Goal: Task Accomplishment & Management: Use online tool/utility

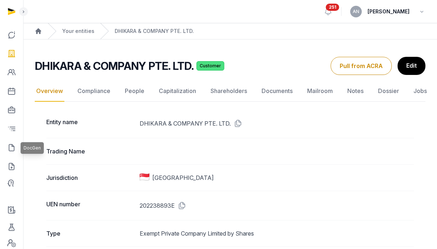
click at [7, 148] on link at bounding box center [11, 147] width 17 height 17
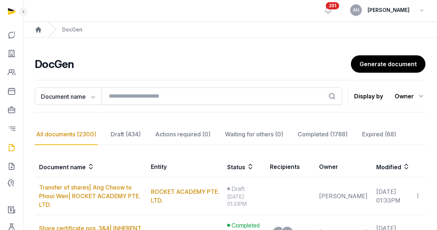
scroll to position [108, 0]
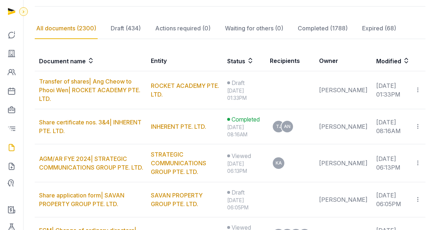
click at [26, 8] on icon at bounding box center [24, 11] width 6 height 9
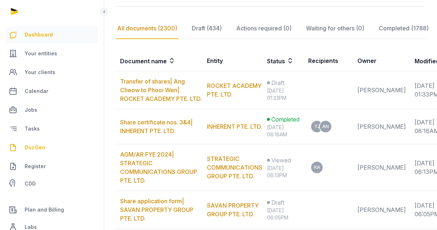
click at [32, 37] on span "Dashboard" at bounding box center [39, 34] width 28 height 9
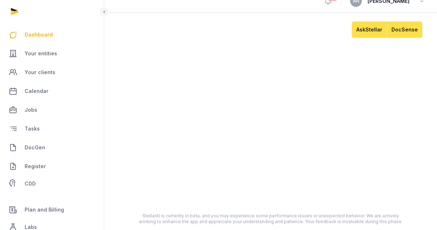
click at [396, 33] on button "DocSense" at bounding box center [405, 29] width 36 height 17
click at [29, 57] on span "Your entities" at bounding box center [41, 53] width 33 height 9
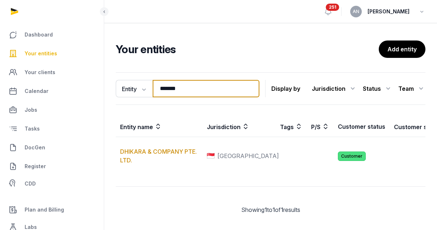
click at [188, 87] on input "*******" at bounding box center [206, 88] width 107 height 17
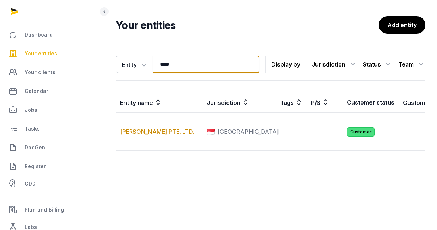
scroll to position [24, 0]
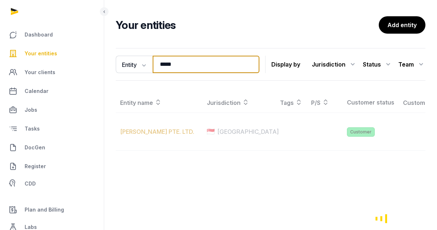
type input "******"
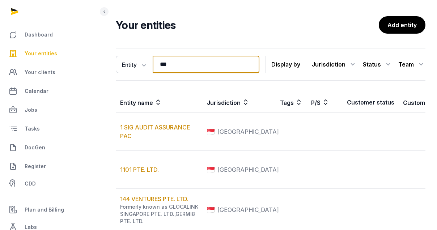
type input "****"
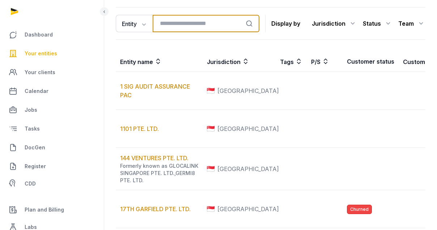
scroll to position [0, 0]
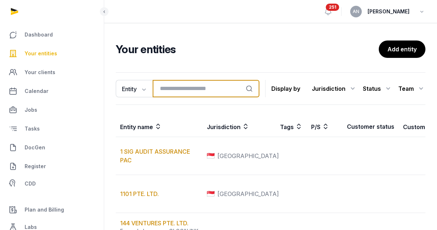
click at [188, 88] on input "search" at bounding box center [206, 88] width 107 height 17
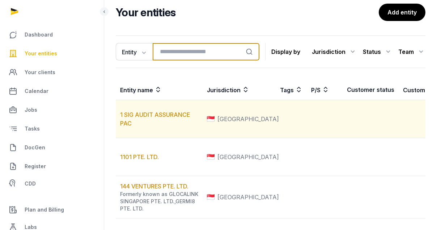
scroll to position [62, 0]
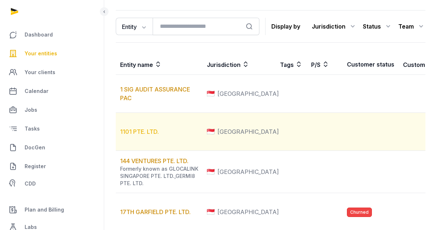
click at [130, 135] on link "1101 PTE. LTD." at bounding box center [139, 131] width 39 height 7
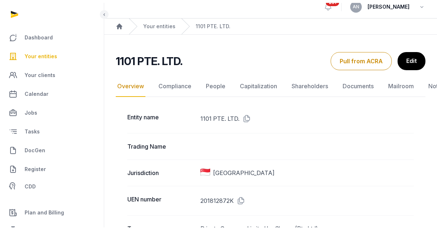
scroll to position [14, 0]
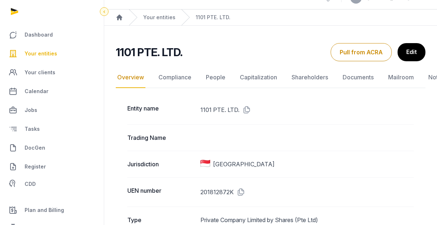
click at [104, 12] on icon at bounding box center [104, 11] width 6 height 9
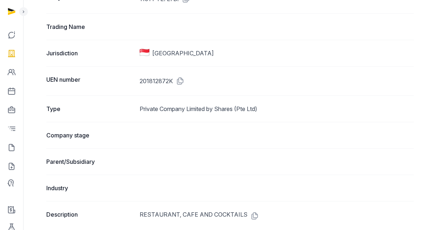
scroll to position [0, 0]
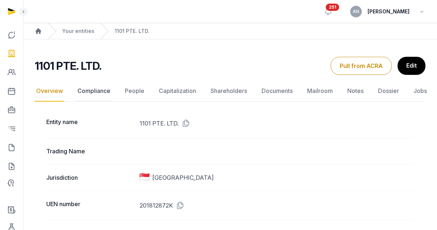
click at [97, 92] on link "Compliance" at bounding box center [94, 91] width 36 height 21
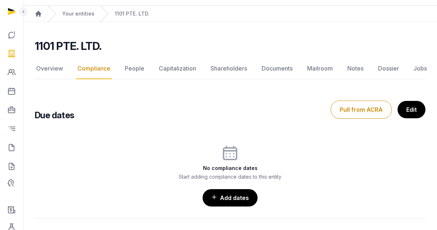
scroll to position [26, 0]
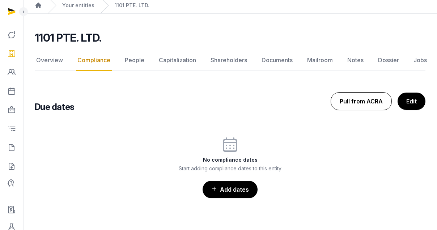
click at [366, 107] on button "Pull from ACRA" at bounding box center [361, 101] width 61 height 18
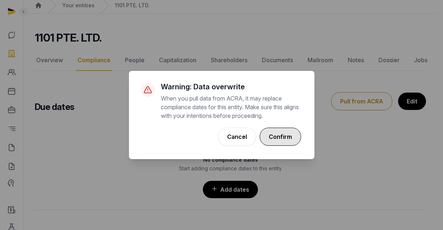
click at [291, 136] on button "Confirm" at bounding box center [280, 137] width 41 height 18
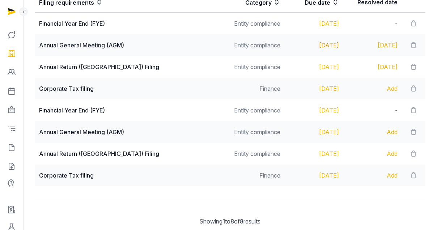
scroll to position [196, 0]
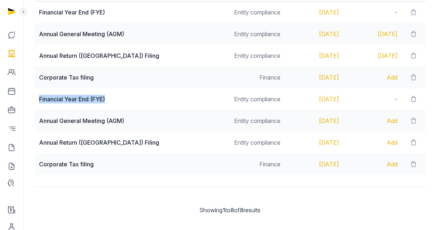
drag, startPoint x: 37, startPoint y: 98, endPoint x: 127, endPoint y: 101, distance: 90.6
click at [127, 101] on td "Financial Year End (FYE)" at bounding box center [131, 99] width 192 height 22
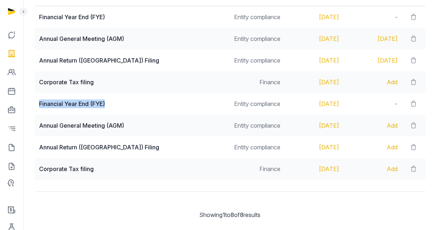
scroll to position [184, 0]
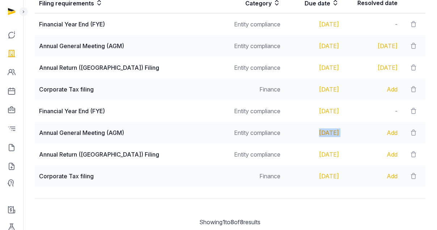
drag, startPoint x: 349, startPoint y: 131, endPoint x: 288, endPoint y: 133, distance: 60.5
click at [288, 144] on tr "Annual General Meeting (AGM) Entity compliance [DATE] Add" at bounding box center [230, 155] width 391 height 22
drag, startPoint x: 357, startPoint y: 156, endPoint x: 289, endPoint y: 158, distance: 68.1
click at [289, 165] on tr "Annual Return ([GEOGRAPHIC_DATA]) Filing Entity compliance [DATE] Add" at bounding box center [230, 176] width 391 height 22
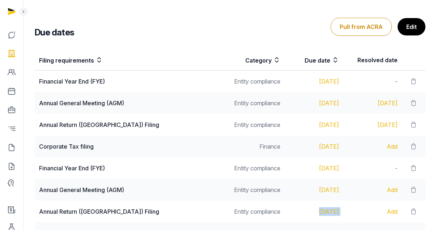
scroll to position [131, 0]
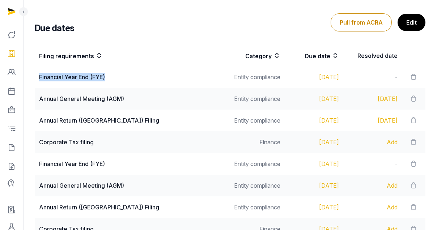
drag, startPoint x: 38, startPoint y: 79, endPoint x: 143, endPoint y: 75, distance: 105.1
click at [143, 75] on td "Financial Year End (FYE)" at bounding box center [131, 77] width 192 height 22
click at [64, 78] on div "Financial Year End (FYE)" at bounding box center [130, 77] width 183 height 9
click at [66, 98] on div "Annual General Meeting (AGM)" at bounding box center [130, 99] width 183 height 9
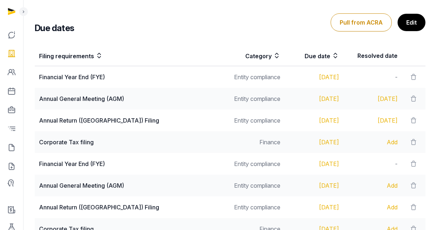
click at [64, 122] on div "Annual Return ([GEOGRAPHIC_DATA]) Filing" at bounding box center [130, 120] width 183 height 9
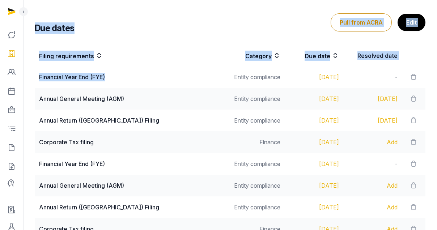
drag, startPoint x: 112, startPoint y: 80, endPoint x: 25, endPoint y: 79, distance: 86.9
click at [23, 80] on div "Open sidebar 251 AN [PERSON_NAME] Home Your entities 1101 PTE. LTD. ACRA pull s…" at bounding box center [218, 87] width 437 height 436
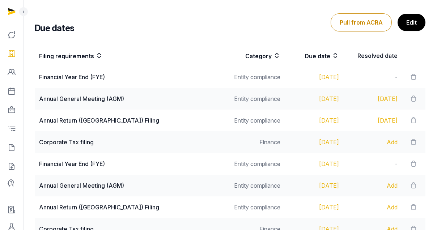
click at [90, 74] on div "Financial Year End (FYE)" at bounding box center [130, 77] width 183 height 9
drag, startPoint x: 48, startPoint y: 99, endPoint x: 131, endPoint y: 99, distance: 82.9
click at [131, 99] on div "Annual General Meeting (AGM)" at bounding box center [130, 99] width 183 height 9
click at [86, 120] on div "Annual Return ([GEOGRAPHIC_DATA]) Filing" at bounding box center [130, 120] width 183 height 9
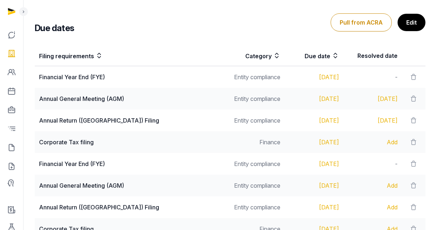
click at [79, 122] on div "Annual Return ([GEOGRAPHIC_DATA]) Filing" at bounding box center [130, 120] width 183 height 9
click at [70, 96] on div "Annual General Meeting (AGM)" at bounding box center [130, 99] width 183 height 9
click at [68, 100] on div "Annual General Meeting (AGM)" at bounding box center [130, 99] width 183 height 9
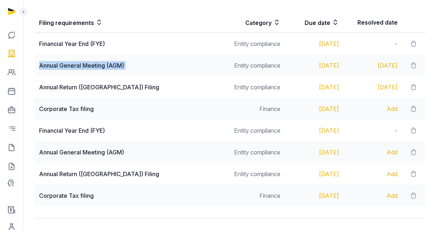
scroll to position [165, 0]
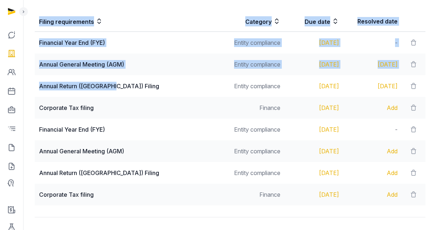
drag, startPoint x: 34, startPoint y: 87, endPoint x: 127, endPoint y: 86, distance: 92.7
click at [127, 86] on div "Filing requirements Category Due date Resolved date Financial Year End (FYE) En…" at bounding box center [230, 108] width 414 height 200
click at [127, 86] on div "Annual Return ([GEOGRAPHIC_DATA]) Filing" at bounding box center [130, 86] width 183 height 9
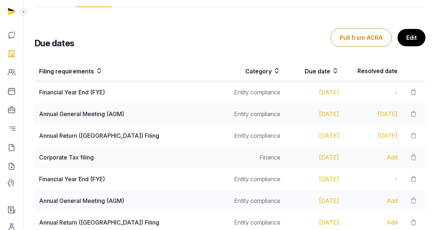
scroll to position [117, 0]
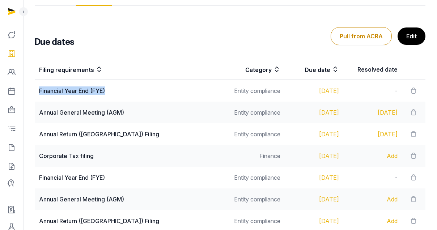
drag, startPoint x: 46, startPoint y: 89, endPoint x: 112, endPoint y: 88, distance: 65.9
click at [112, 88] on td "Financial Year End (FYE)" at bounding box center [131, 91] width 192 height 22
click at [112, 88] on div "Financial Year End (FYE)" at bounding box center [130, 91] width 183 height 9
click at [93, 111] on div "Annual General Meeting (AGM)" at bounding box center [130, 112] width 183 height 9
click at [88, 134] on div "Annual Return ([GEOGRAPHIC_DATA]) Filing" at bounding box center [130, 134] width 183 height 9
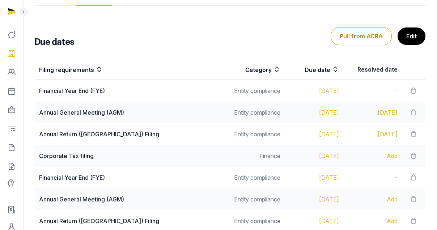
click at [94, 107] on td "Annual General Meeting (AGM)" at bounding box center [131, 113] width 192 height 22
click at [81, 133] on div "Annual Return ([GEOGRAPHIC_DATA]) Filing" at bounding box center [130, 134] width 183 height 9
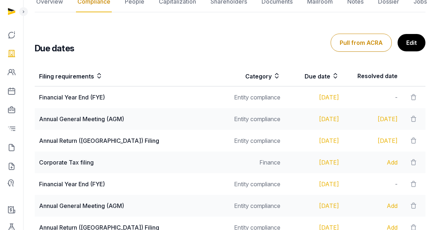
scroll to position [109, 0]
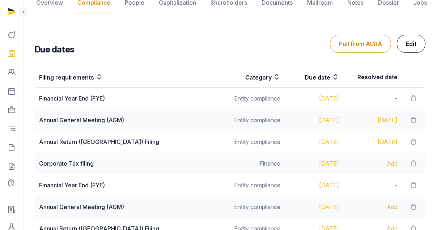
click at [416, 49] on link "Edit" at bounding box center [411, 44] width 29 height 18
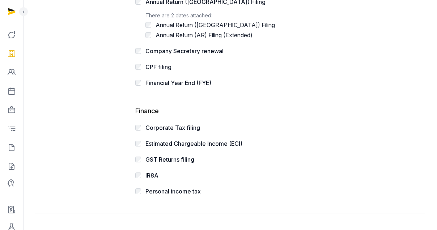
scroll to position [273, 0]
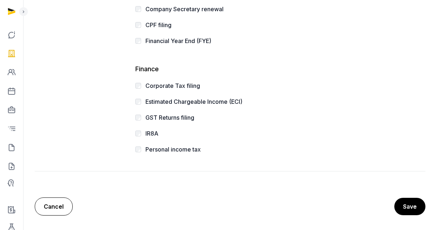
click at [55, 210] on link "Cancel" at bounding box center [54, 207] width 38 height 18
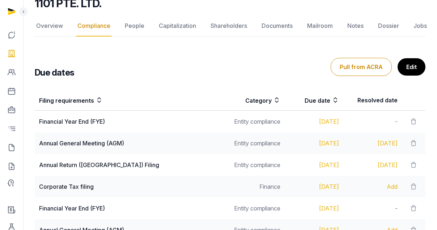
scroll to position [26, 0]
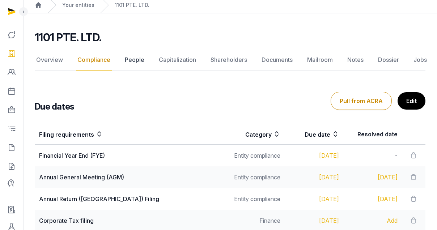
click at [129, 62] on link "People" at bounding box center [134, 60] width 22 height 21
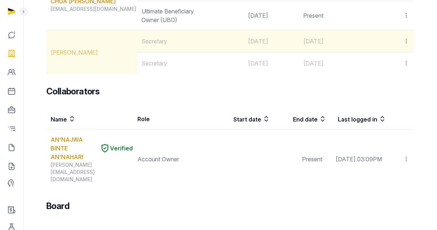
scroll to position [223, 0]
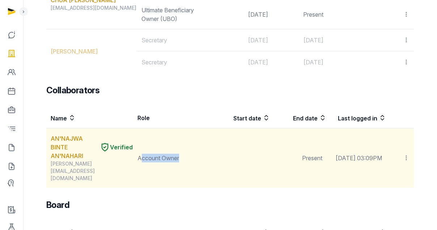
drag, startPoint x: 140, startPoint y: 167, endPoint x: 197, endPoint y: 166, distance: 56.5
click at [197, 166] on td "Account Owner" at bounding box center [173, 159] width 80 height 60
click at [196, 166] on td "Account Owner" at bounding box center [173, 159] width 80 height 60
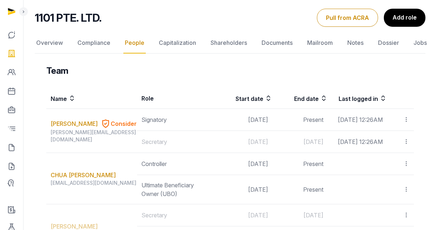
scroll to position [0, 0]
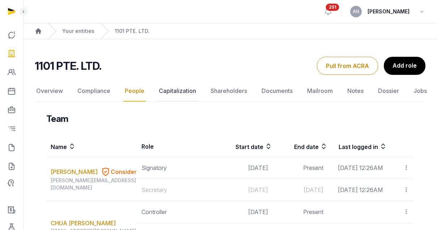
click at [184, 93] on link "Capitalization" at bounding box center [178, 91] width 40 height 21
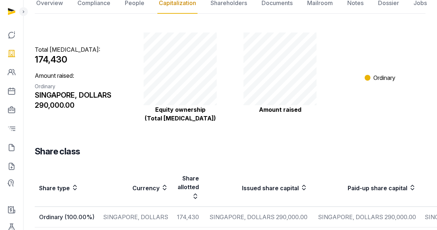
scroll to position [146, 0]
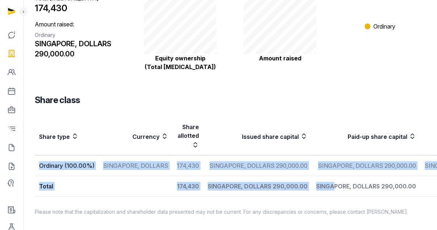
drag, startPoint x: 44, startPoint y: 162, endPoint x: 328, endPoint y: 184, distance: 285.2
click at [328, 184] on tbody "Ordinary (100.00%) [GEOGRAPHIC_DATA], DOLLARS 174,430 SINGAPORE, DOLLARS 290,00…" at bounding box center [281, 176] width 493 height 41
click at [120, 176] on td "Total" at bounding box center [104, 186] width 138 height 21
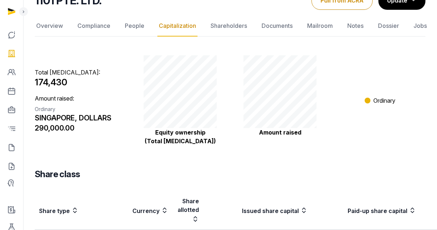
scroll to position [0, 0]
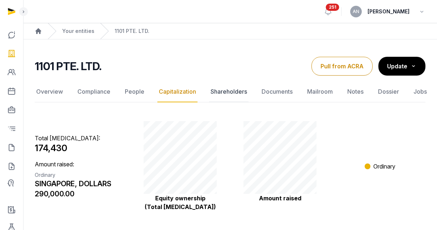
click at [217, 95] on link "Shareholders" at bounding box center [228, 91] width 39 height 21
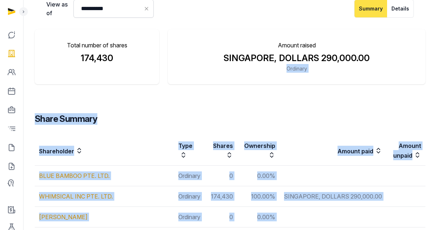
scroll to position [96, 0]
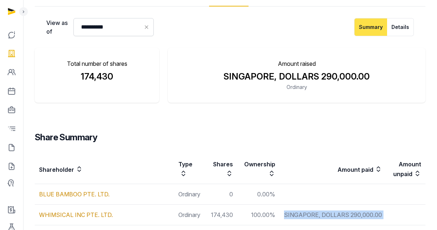
drag, startPoint x: 270, startPoint y: 187, endPoint x: 259, endPoint y: 204, distance: 20.5
click at [280, 205] on td "SINGAPORE, DOLLARS 290,000.00" at bounding box center [333, 215] width 107 height 21
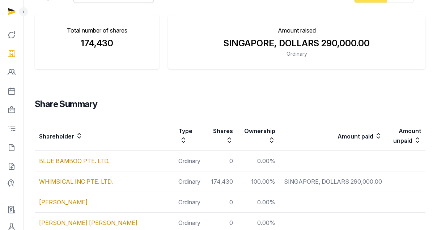
scroll to position [164, 0]
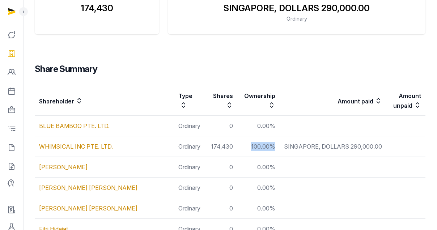
drag, startPoint x: 227, startPoint y: 141, endPoint x: 256, endPoint y: 140, distance: 28.6
click at [280, 141] on td "SINGAPORE, DOLLARS 290,000.00" at bounding box center [333, 147] width 107 height 21
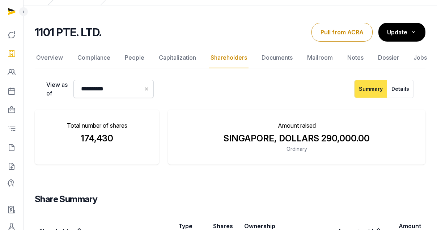
scroll to position [34, 0]
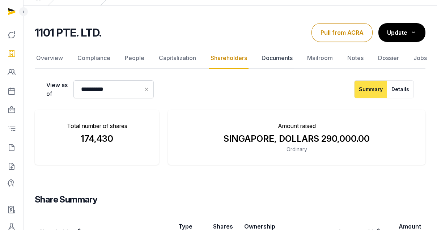
click at [273, 61] on link "Documents" at bounding box center [277, 58] width 34 height 21
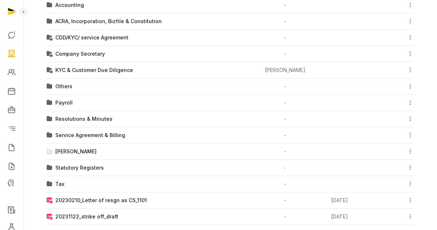
scroll to position [156, 0]
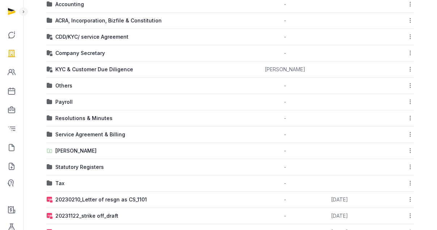
click at [77, 54] on div "Company Secretary" at bounding box center [80, 53] width 50 height 7
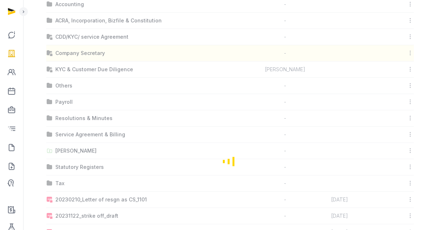
scroll to position [0, 0]
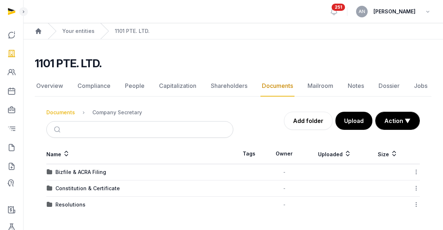
click at [60, 113] on div "Documents" at bounding box center [60, 112] width 29 height 7
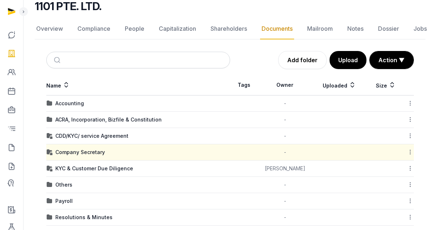
scroll to position [57, 0]
click at [108, 135] on div "CDD/KYC/ service Agreement" at bounding box center [91, 136] width 73 height 7
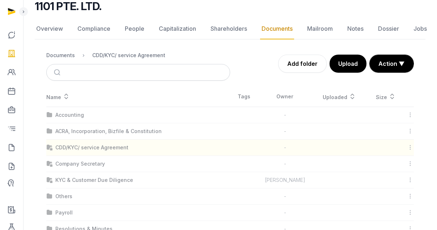
scroll to position [0, 0]
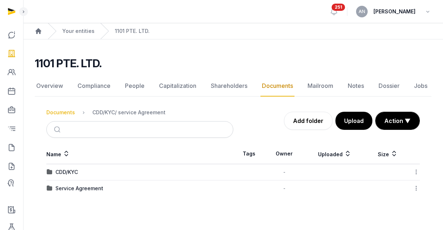
click at [61, 114] on div "Documents" at bounding box center [60, 112] width 29 height 7
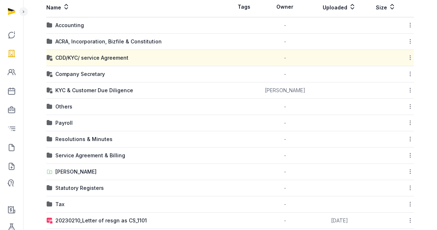
scroll to position [135, 0]
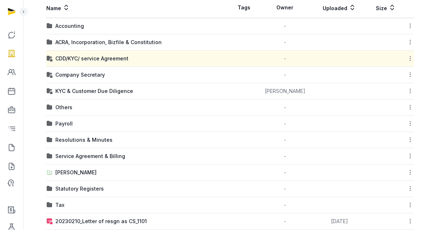
click at [74, 30] on td "Accounting" at bounding box center [138, 26] width 184 height 16
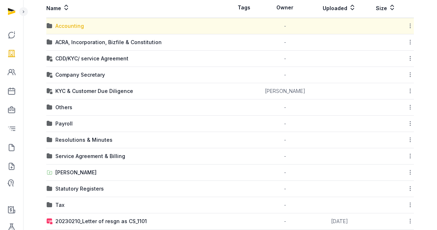
click at [74, 28] on div "Accounting" at bounding box center [69, 25] width 29 height 7
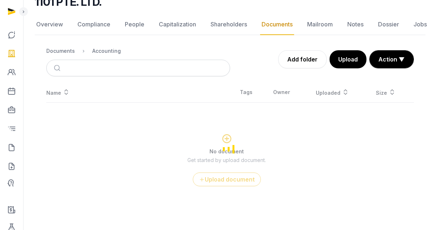
scroll to position [62, 0]
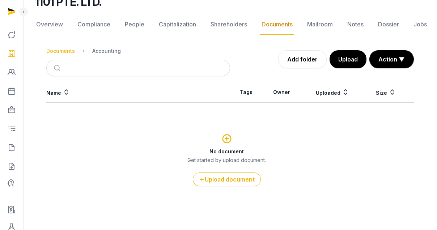
click at [53, 47] on div "Documents" at bounding box center [60, 50] width 29 height 7
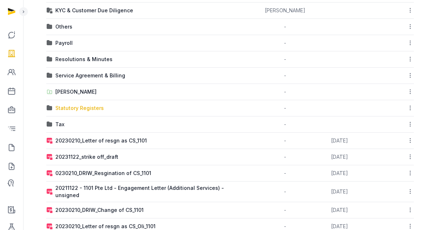
click at [77, 107] on div "Statutory Registers" at bounding box center [79, 108] width 49 height 7
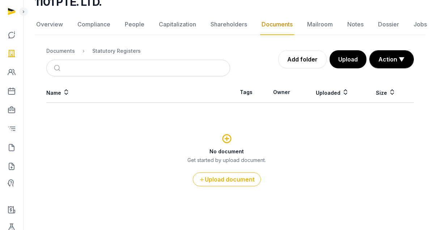
scroll to position [62, 0]
click at [68, 54] on div "Documents" at bounding box center [60, 50] width 29 height 7
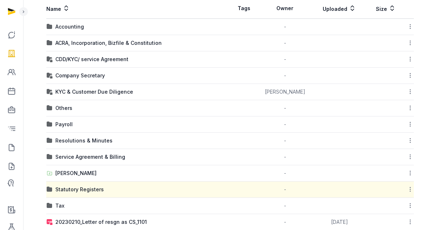
scroll to position [147, 0]
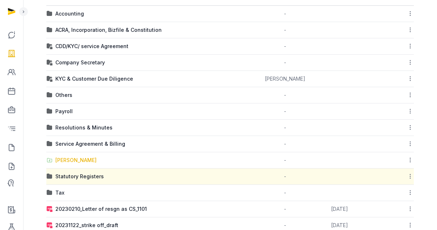
click at [66, 159] on div "[PERSON_NAME]" at bounding box center [75, 160] width 41 height 7
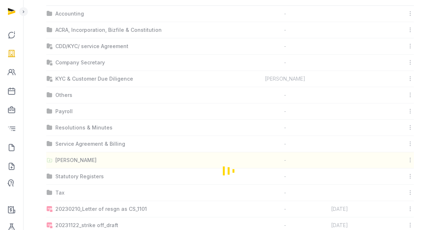
scroll to position [62, 0]
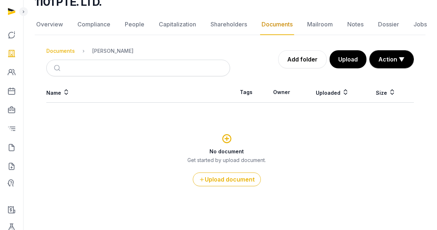
click at [71, 49] on div "Documents" at bounding box center [60, 50] width 29 height 7
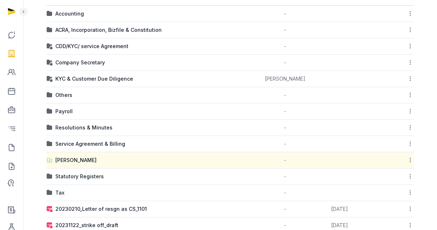
scroll to position [163, 0]
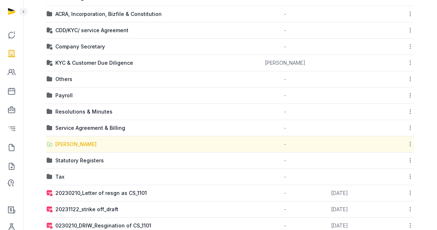
click at [60, 145] on div "[PERSON_NAME]" at bounding box center [75, 144] width 41 height 7
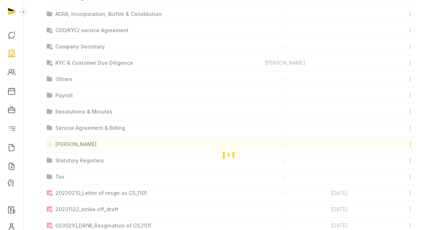
scroll to position [62, 0]
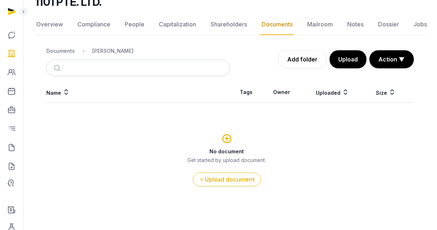
click at [74, 55] on ol "Documents Shared Folder" at bounding box center [89, 51] width 87 height 9
click at [70, 52] on div "Documents" at bounding box center [60, 50] width 29 height 7
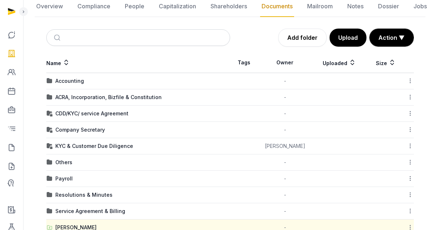
scroll to position [35, 0]
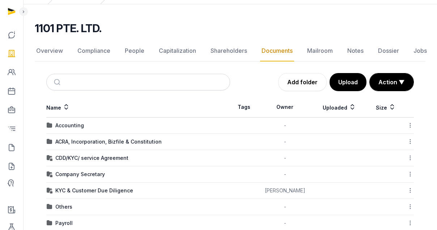
click at [411, 155] on icon at bounding box center [410, 158] width 7 height 8
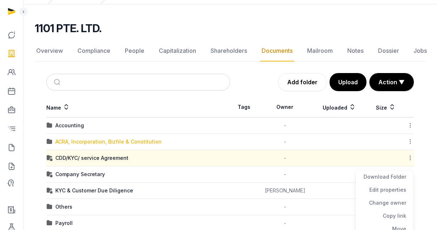
click at [93, 138] on div "ACRA, Incorporation, Bizfile & Constitution" at bounding box center [108, 141] width 106 height 7
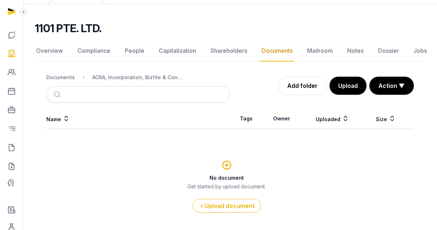
click at [56, 76] on div "Documents" at bounding box center [60, 77] width 29 height 7
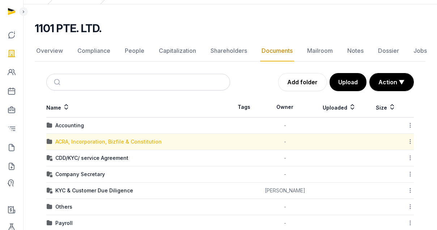
scroll to position [57, 0]
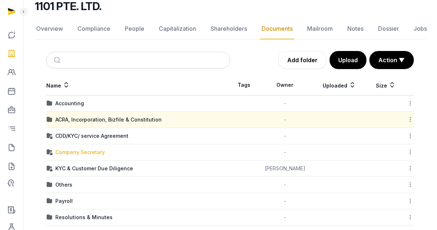
click at [75, 152] on div "Company Secretary" at bounding box center [80, 152] width 50 height 7
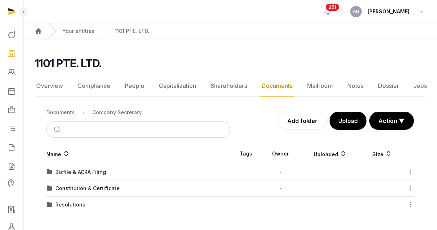
scroll to position [0, 0]
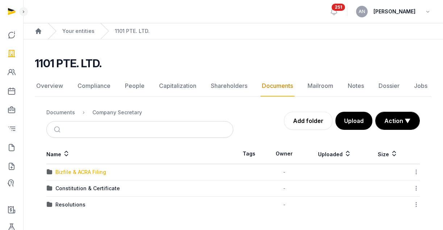
click at [74, 169] on div "Bizfile & ACRA Filing" at bounding box center [80, 172] width 51 height 7
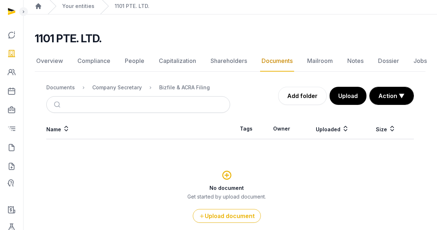
scroll to position [62, 0]
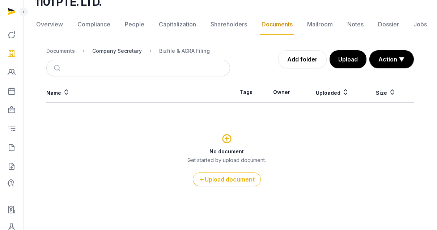
click at [106, 53] on div "Company Secretary" at bounding box center [117, 50] width 50 height 7
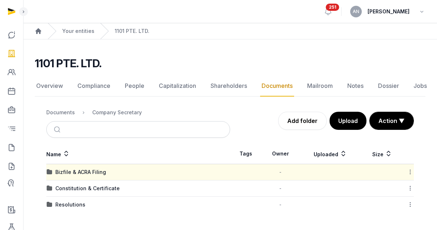
scroll to position [0, 0]
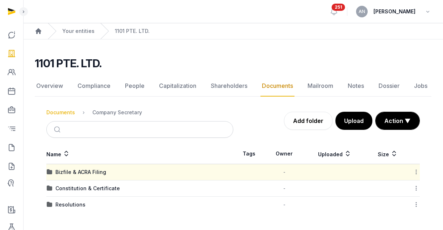
click at [56, 111] on div "Documents" at bounding box center [60, 112] width 29 height 7
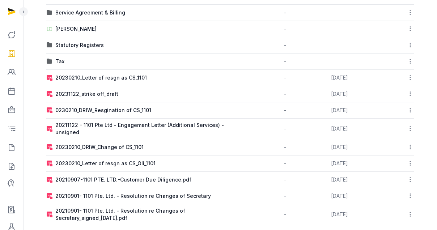
scroll to position [274, 0]
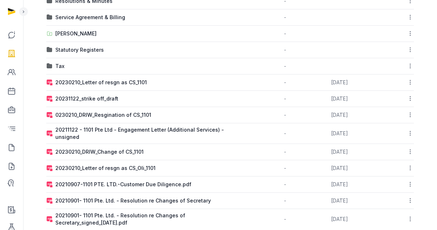
click at [105, 98] on div "20231122_strike off_draft" at bounding box center [86, 98] width 63 height 7
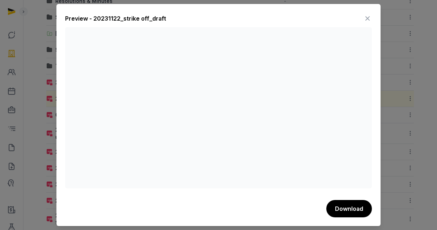
click at [368, 20] on icon at bounding box center [368, 19] width 9 height 12
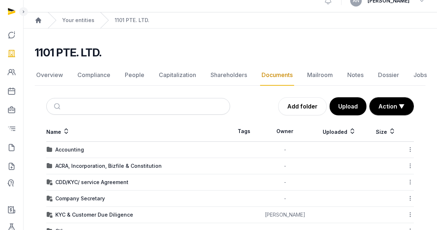
scroll to position [0, 0]
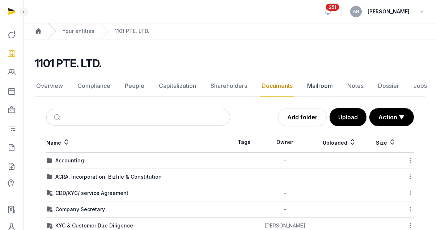
click at [315, 85] on link "Mailroom" at bounding box center [320, 86] width 29 height 21
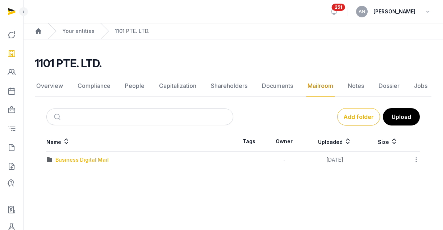
click at [85, 162] on div "Business Digital Mail" at bounding box center [81, 159] width 53 height 7
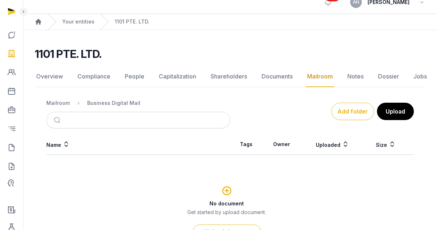
scroll to position [16, 0]
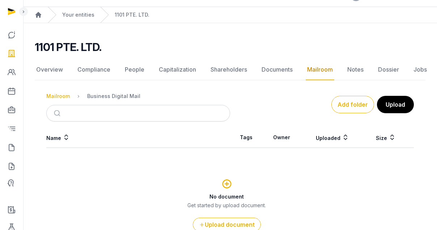
click at [64, 95] on div "Mailroom" at bounding box center [58, 96] width 24 height 7
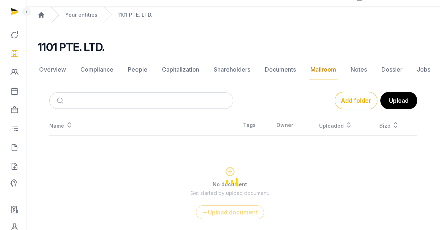
scroll to position [0, 0]
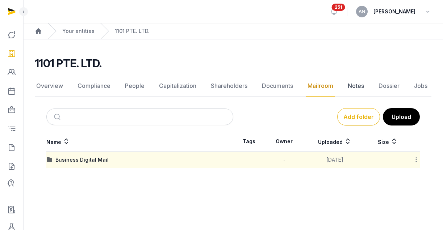
click at [354, 85] on link "Notes" at bounding box center [355, 86] width 19 height 21
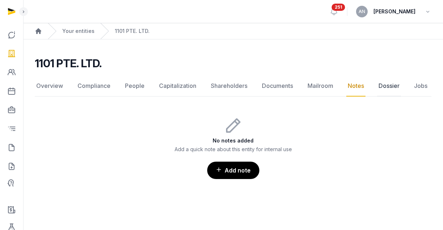
click at [387, 88] on link "Dossier" at bounding box center [389, 86] width 24 height 21
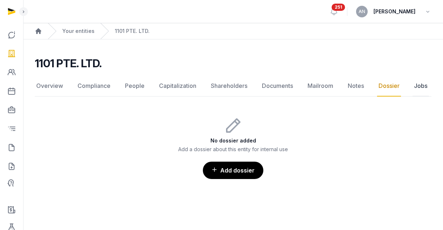
click at [423, 89] on link "Jobs" at bounding box center [420, 86] width 16 height 21
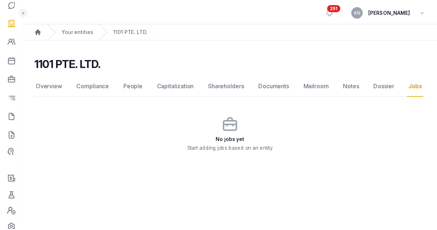
scroll to position [43, 0]
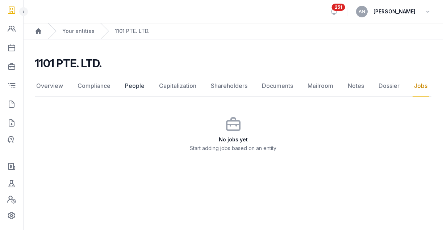
click at [124, 86] on link "People" at bounding box center [134, 86] width 22 height 21
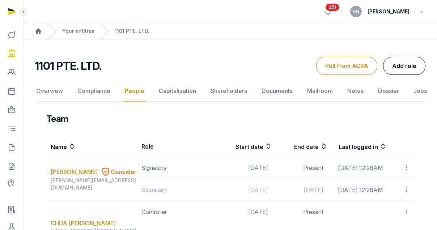
click at [421, 61] on link "Add role" at bounding box center [405, 66] width 42 height 18
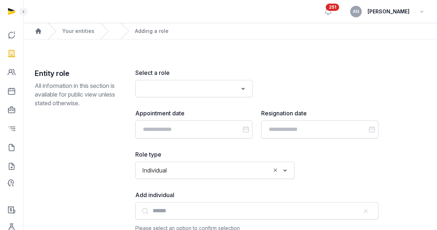
click at [171, 82] on div "Loading..." at bounding box center [193, 88] width 117 height 17
click at [172, 85] on input "Search for option" at bounding box center [189, 89] width 98 height 10
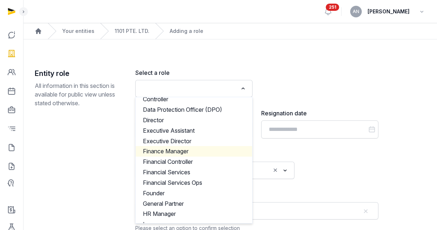
scroll to position [95, 0]
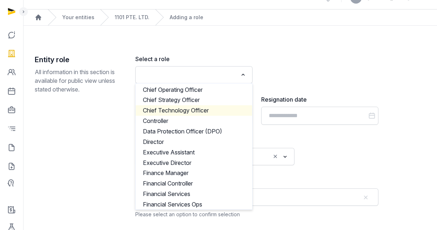
click at [292, 77] on div "Select a role Loading... Account Owner Accountant Advisor Auditor Authorised Re…" at bounding box center [256, 69] width 243 height 29
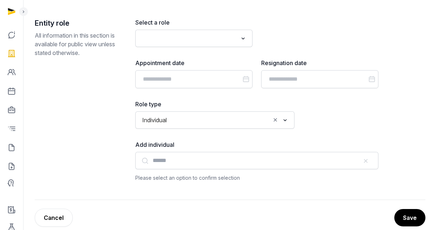
scroll to position [62, 0]
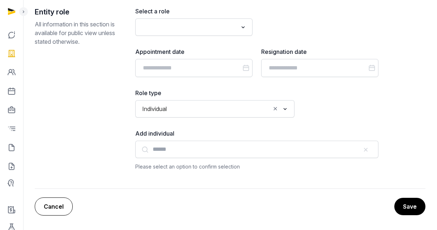
click at [66, 206] on link "Cancel" at bounding box center [54, 207] width 38 height 18
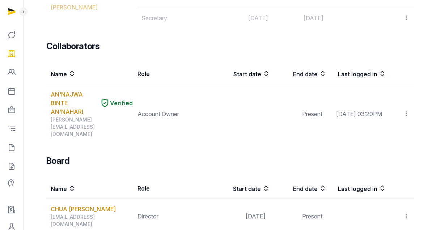
scroll to position [301, 0]
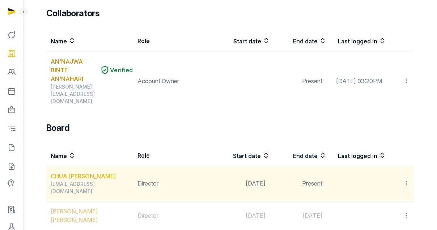
click at [72, 173] on link "CHUA [PERSON_NAME]" at bounding box center [83, 176] width 65 height 9
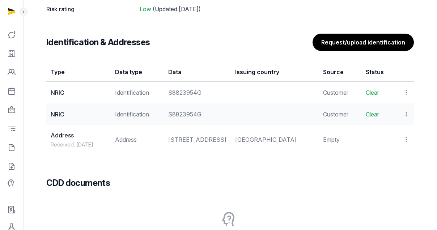
scroll to position [561, 0]
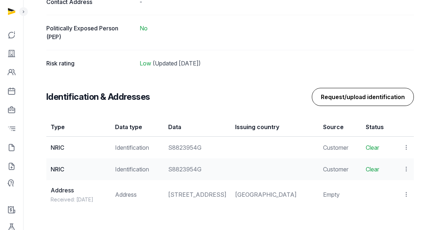
click at [335, 100] on button "Request/upload identification" at bounding box center [363, 97] width 102 height 18
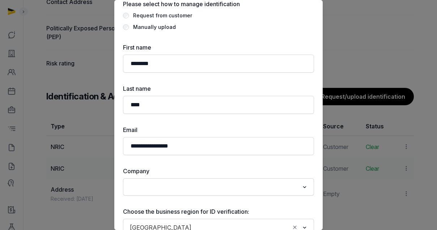
scroll to position [0, 0]
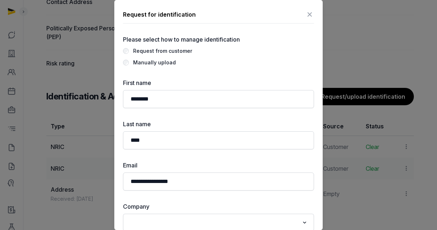
click at [306, 16] on icon at bounding box center [310, 15] width 9 height 12
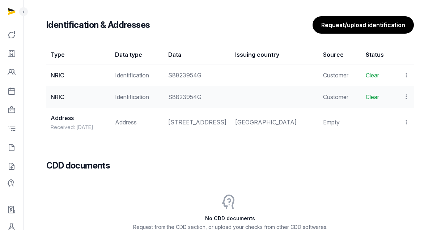
scroll to position [634, 0]
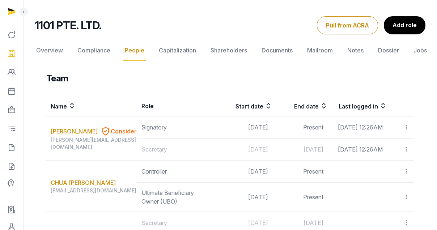
scroll to position [40, 0]
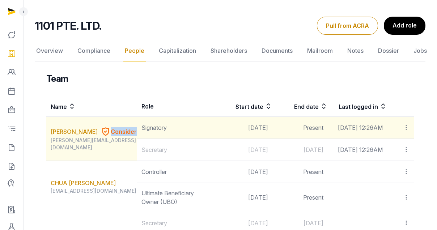
drag, startPoint x: 130, startPoint y: 143, endPoint x: 95, endPoint y: 142, distance: 35.1
click at [95, 137] on div "[PERSON_NAME] TOO Consider" at bounding box center [94, 132] width 86 height 10
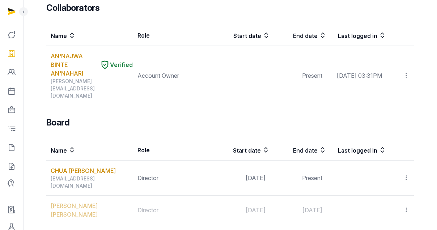
scroll to position [336, 0]
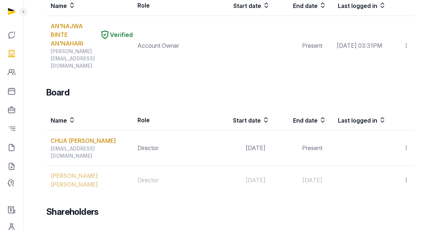
click at [70, 48] on link "AN'NAJWA BINTE AN'NAHARI" at bounding box center [74, 35] width 46 height 26
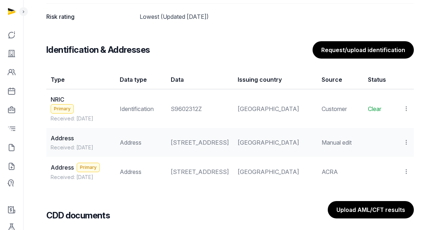
scroll to position [655, 0]
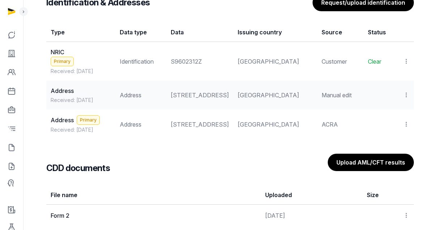
click at [406, 62] on icon at bounding box center [406, 62] width 7 height 8
click at [401, 88] on div "View" at bounding box center [375, 95] width 70 height 14
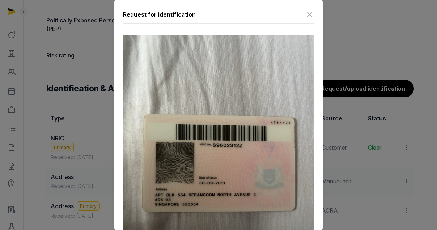
scroll to position [421, 0]
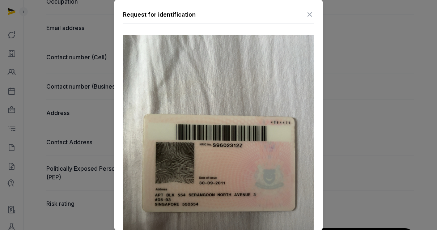
click at [309, 13] on icon at bounding box center [310, 15] width 9 height 12
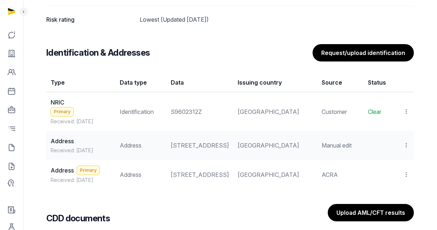
scroll to position [754, 0]
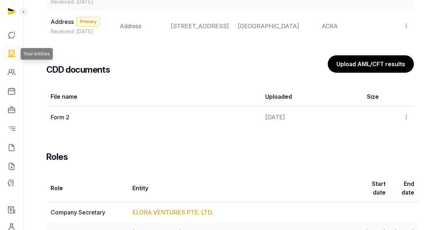
click at [11, 54] on icon at bounding box center [11, 54] width 9 height 12
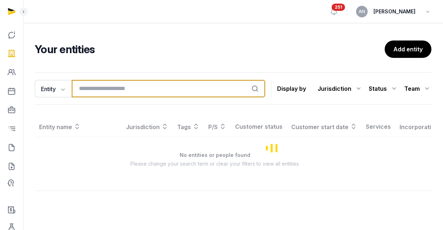
click at [106, 92] on input "search" at bounding box center [168, 88] width 193 height 17
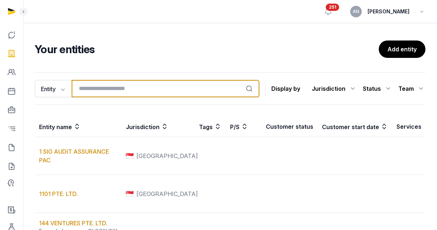
click at [101, 86] on input "search" at bounding box center [166, 88] width 188 height 17
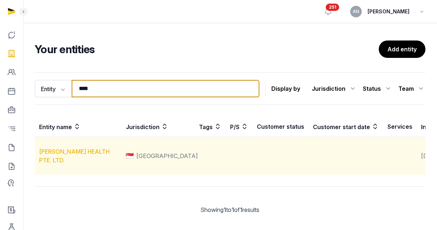
type input "****"
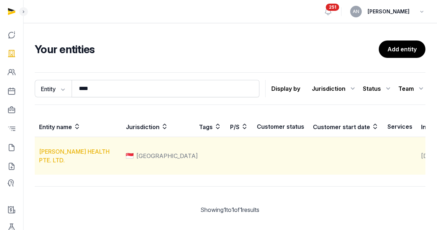
click at [61, 164] on link "[PERSON_NAME] HEALTH PTE. LTD." at bounding box center [74, 156] width 71 height 16
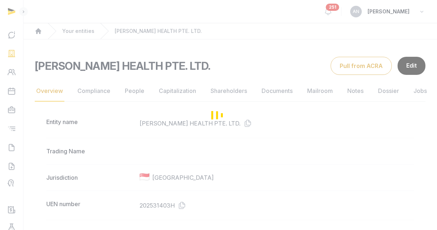
click at [130, 93] on div "Loading" at bounding box center [218, 115] width 437 height 230
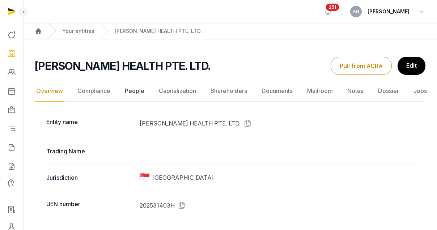
click at [130, 93] on link "People" at bounding box center [134, 91] width 22 height 21
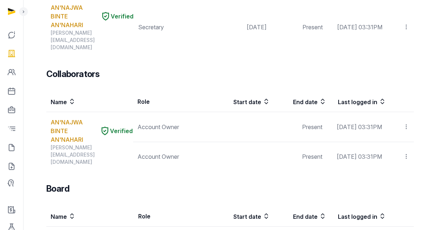
scroll to position [412, 0]
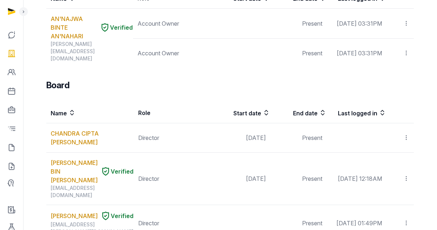
click at [60, 212] on link "[PERSON_NAME]" at bounding box center [74, 216] width 47 height 9
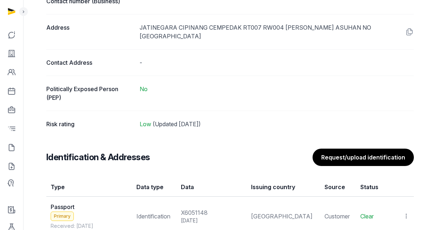
scroll to position [661, 0]
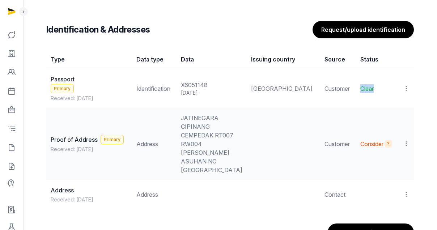
drag, startPoint x: 373, startPoint y: 88, endPoint x: 349, endPoint y: 89, distance: 24.3
click at [356, 89] on td "Clear" at bounding box center [377, 88] width 42 height 39
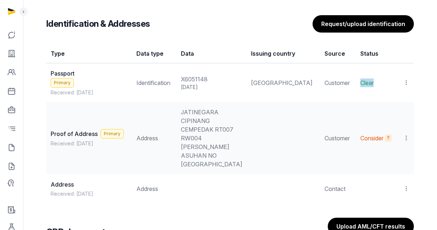
scroll to position [675, 0]
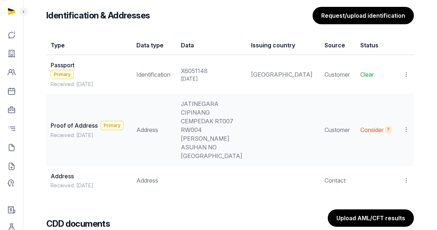
click at [407, 129] on icon at bounding box center [406, 130] width 7 height 8
click at [389, 157] on div "View" at bounding box center [381, 164] width 58 height 14
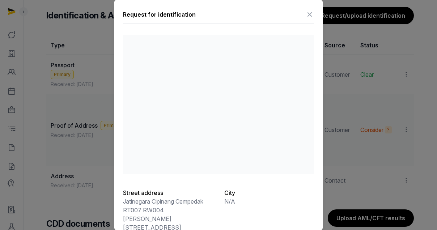
click at [306, 15] on icon at bounding box center [310, 15] width 9 height 12
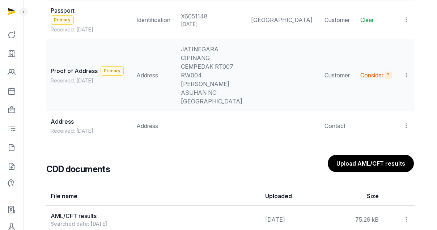
scroll to position [799, 0]
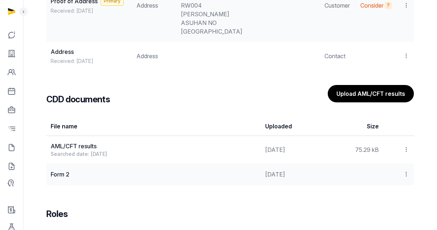
click at [407, 152] on icon at bounding box center [406, 150] width 7 height 8
click at [398, 177] on div "View" at bounding box center [381, 184] width 58 height 14
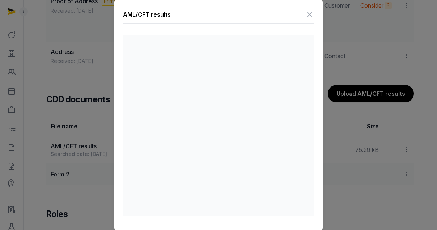
click at [306, 13] on icon at bounding box center [310, 15] width 9 height 12
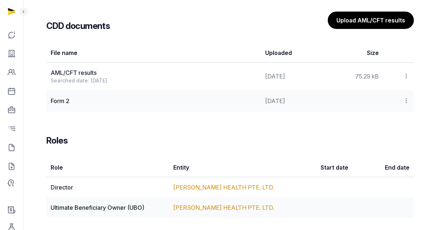
scroll to position [877, 0]
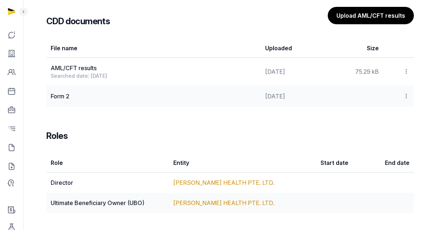
click at [404, 92] on icon at bounding box center [406, 96] width 7 height 8
click at [390, 123] on div "View" at bounding box center [381, 130] width 58 height 14
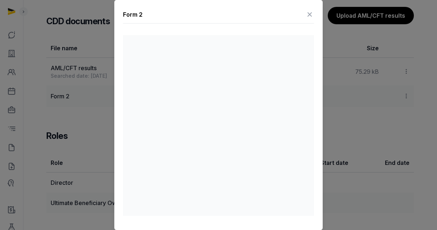
click at [307, 13] on icon at bounding box center [310, 15] width 9 height 12
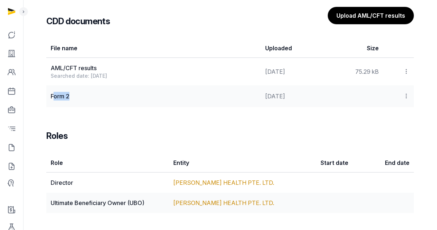
drag, startPoint x: 65, startPoint y: 96, endPoint x: 81, endPoint y: 96, distance: 15.6
click at [81, 96] on div "Form 2" at bounding box center [154, 96] width 206 height 9
click at [83, 96] on div "Form 2" at bounding box center [154, 96] width 206 height 9
click at [201, 183] on link "[PERSON_NAME] HEALTH PTE. LTD." at bounding box center [223, 182] width 101 height 7
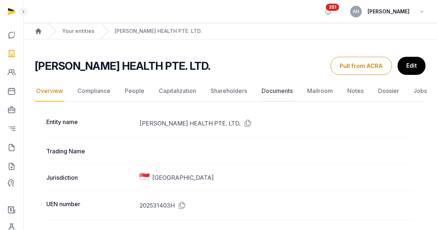
click at [274, 92] on link "Documents" at bounding box center [277, 91] width 34 height 21
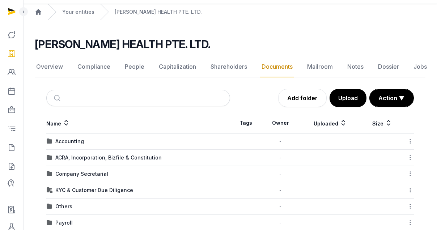
scroll to position [57, 0]
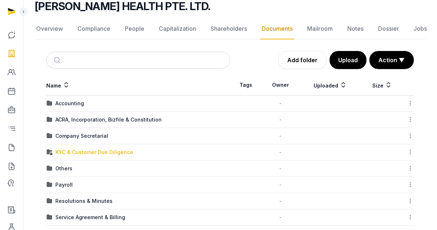
click at [87, 155] on div "KYC & Customer Due Diligence" at bounding box center [94, 152] width 78 height 7
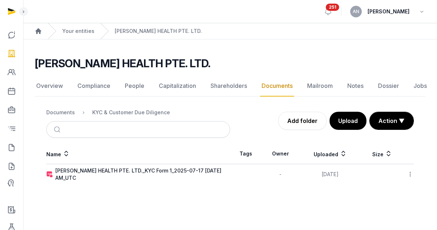
scroll to position [0, 0]
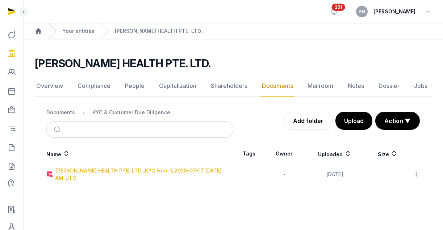
click at [116, 171] on div "[PERSON_NAME] HEALTH PTE. LTD._KYC Form 1_2025-07-17 [DATE] AM_UTC" at bounding box center [143, 174] width 177 height 14
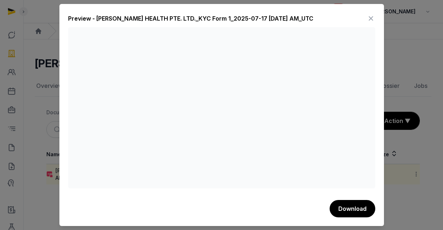
click at [374, 17] on icon at bounding box center [370, 19] width 9 height 12
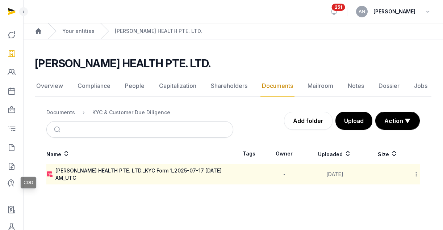
click at [9, 187] on icon at bounding box center [11, 184] width 9 height 9
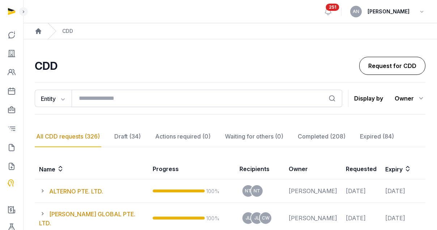
click at [420, 58] on link "Request for CDD" at bounding box center [393, 66] width 66 height 18
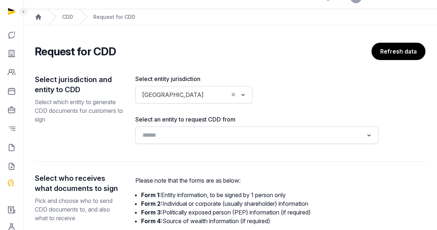
scroll to position [14, 0]
click at [175, 140] on div "Loading..." at bounding box center [257, 135] width 236 height 13
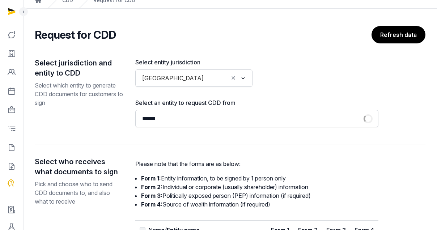
scroll to position [38, 0]
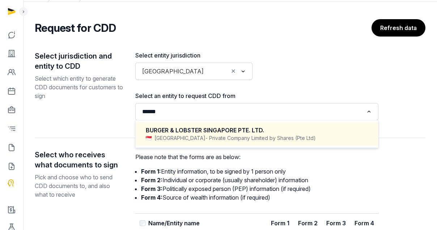
click at [188, 131] on div "BURGER & LOBSTER SINGAPORE PTE. LTD." at bounding box center [257, 130] width 222 height 8
type input "******"
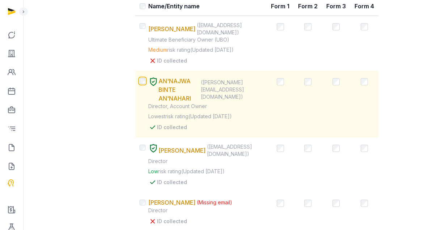
scroll to position [239, 0]
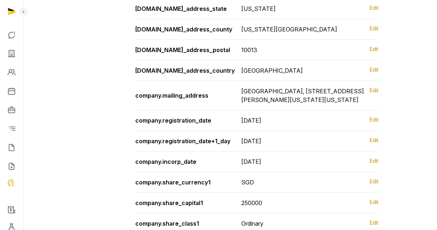
scroll to position [831, 0]
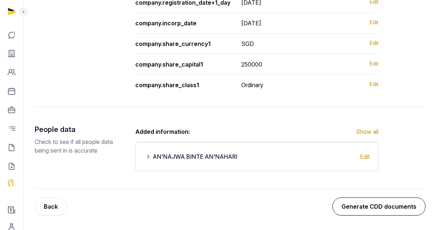
click at [395, 202] on button "Generate CDD documents" at bounding box center [379, 207] width 93 height 18
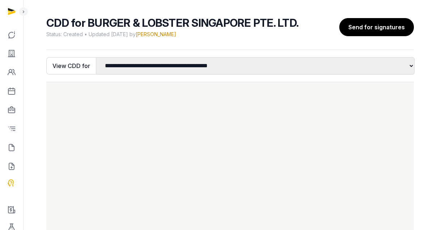
scroll to position [26, 0]
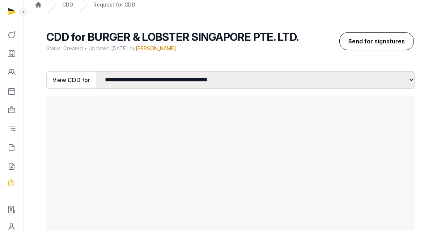
click at [365, 42] on button "Send for signatures" at bounding box center [377, 41] width 75 height 18
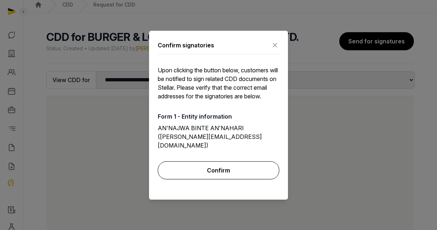
click at [213, 163] on button "Confirm" at bounding box center [219, 171] width 122 height 18
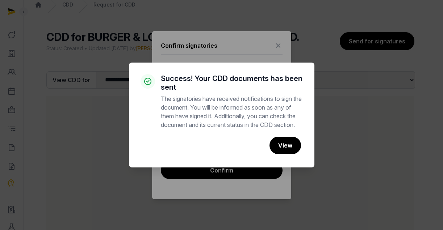
click at [328, 94] on div "× Success! Your CDD documents has been sent The signatories have received notif…" at bounding box center [221, 115] width 443 height 230
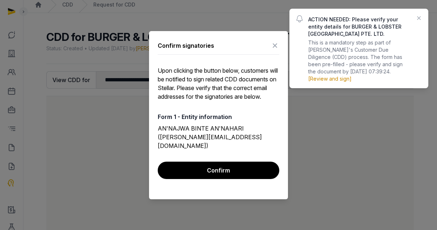
click at [338, 77] on link "[Review and sign]" at bounding box center [330, 79] width 43 height 6
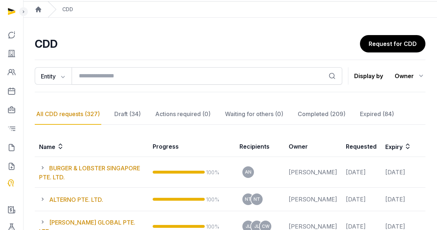
scroll to position [23, 0]
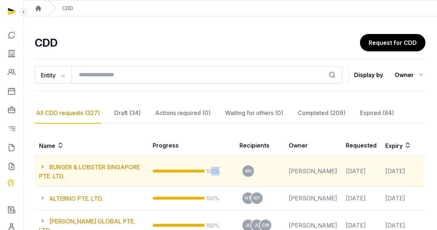
drag, startPoint x: 215, startPoint y: 173, endPoint x: 229, endPoint y: 172, distance: 13.8
click at [229, 172] on td "100%" at bounding box center [191, 171] width 87 height 31
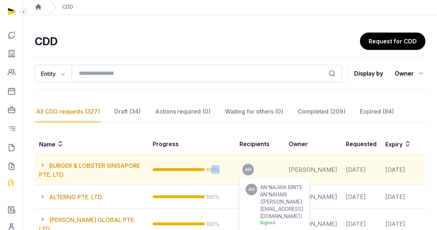
scroll to position [38, 0]
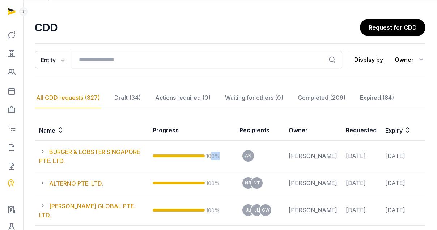
drag, startPoint x: 102, startPoint y: 154, endPoint x: 102, endPoint y: 158, distance: 3.6
click at [102, 154] on link "BURGER & LOBSTER SINGAPORE PTE. LTD." at bounding box center [89, 156] width 101 height 16
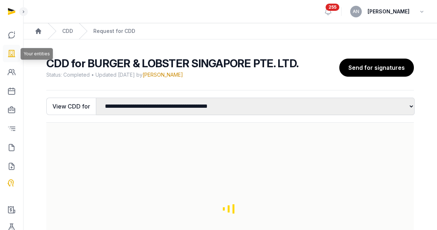
click at [7, 52] on link at bounding box center [11, 53] width 17 height 17
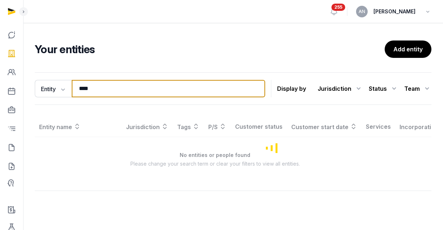
click at [110, 81] on input "****" at bounding box center [168, 88] width 193 height 17
click at [110, 85] on input "****" at bounding box center [168, 88] width 193 height 17
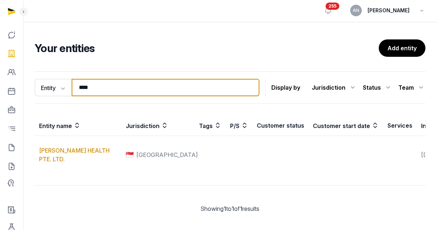
scroll to position [1, 0]
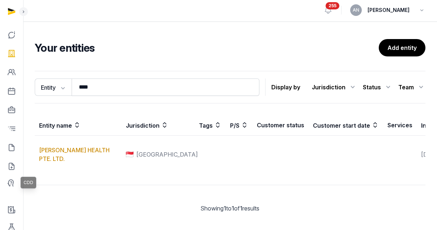
click at [10, 184] on icon at bounding box center [11, 184] width 9 height 9
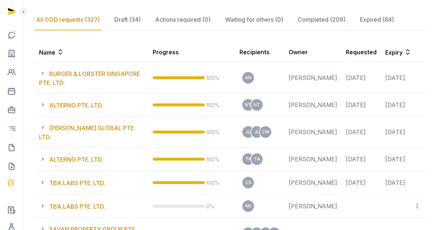
scroll to position [123, 0]
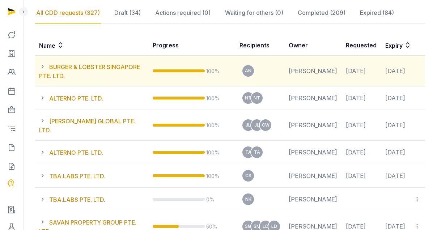
click at [43, 68] on icon at bounding box center [44, 66] width 10 height 9
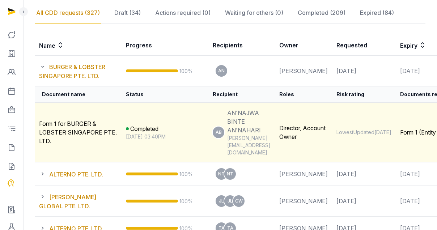
click at [420, 145] on div "View CDD documents" at bounding box center [438, 152] width 72 height 14
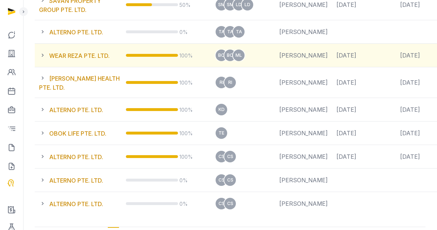
scroll to position [426, 0]
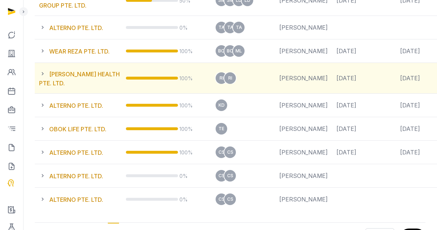
click at [42, 78] on icon at bounding box center [44, 74] width 10 height 9
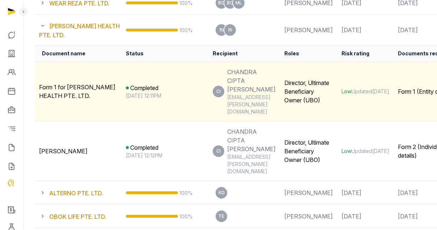
scroll to position [398, 0]
drag, startPoint x: 45, startPoint y: 118, endPoint x: 82, endPoint y: 121, distance: 37.4
click at [82, 121] on td "Form 1 for HOUP HEALTH PTE. LTD." at bounding box center [78, 92] width 87 height 60
click at [67, 100] on span "Form 1 for HOUP HEALTH PTE. LTD." at bounding box center [77, 92] width 76 height 16
drag, startPoint x: 70, startPoint y: 117, endPoint x: 89, endPoint y: 123, distance: 20.3
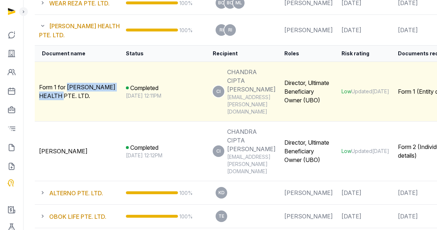
click at [89, 122] on td "Form 1 for HOUP HEALTH PTE. LTD." at bounding box center [78, 92] width 87 height 60
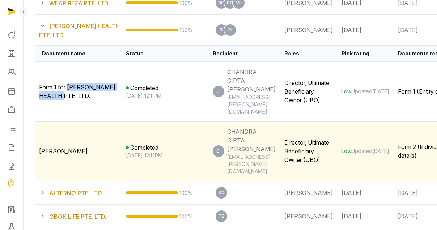
click at [75, 155] on span "[PERSON_NAME]" at bounding box center [63, 151] width 49 height 7
drag, startPoint x: 37, startPoint y: 171, endPoint x: 69, endPoint y: 181, distance: 33.9
click at [69, 181] on td "[PERSON_NAME]" at bounding box center [78, 152] width 87 height 60
click at [398, 160] on div "Form 2 (Individual details)" at bounding box center [427, 151] width 59 height 17
drag, startPoint x: 390, startPoint y: 172, endPoint x: 398, endPoint y: 173, distance: 8.4
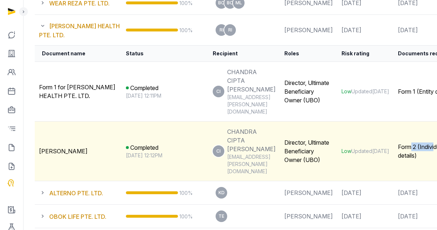
click at [398, 160] on div "Form 2 (Individual details)" at bounding box center [427, 151] width 59 height 17
click at [394, 181] on td "Form 2 (Individual details)" at bounding box center [428, 152] width 68 height 60
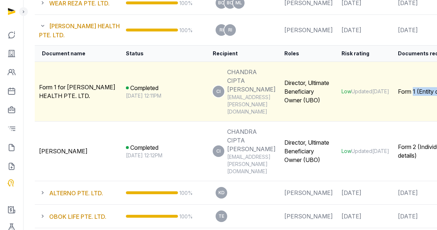
drag, startPoint x: 376, startPoint y: 120, endPoint x: 383, endPoint y: 133, distance: 15.4
click at [394, 122] on td "Form 1 (Entity details)" at bounding box center [428, 92] width 68 height 60
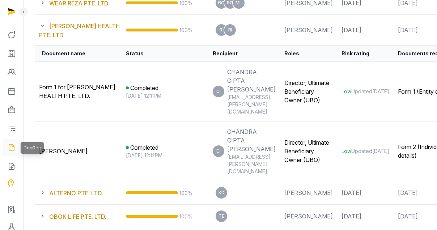
click at [13, 152] on icon at bounding box center [11, 148] width 9 height 12
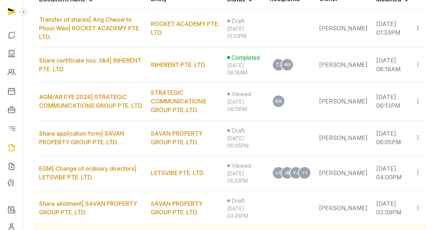
scroll to position [242, 0]
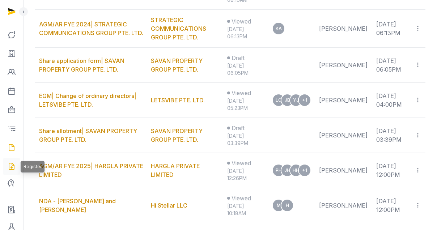
click at [12, 168] on icon at bounding box center [11, 167] width 9 height 12
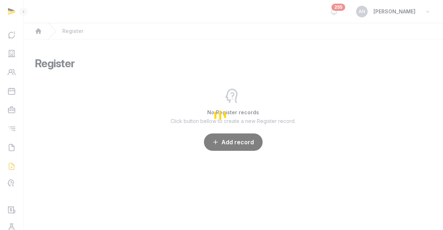
click at [12, 183] on div "Loading" at bounding box center [221, 115] width 443 height 230
click at [13, 183] on div "Loading" at bounding box center [221, 115] width 443 height 230
click at [11, 185] on div "Loading" at bounding box center [221, 115] width 443 height 230
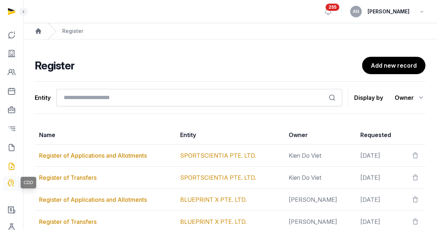
click at [11, 185] on icon at bounding box center [11, 184] width 9 height 9
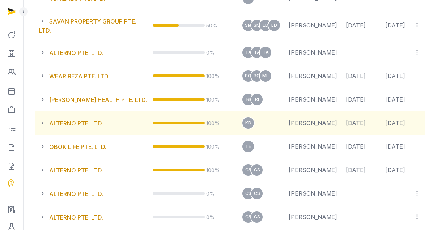
scroll to position [478, 0]
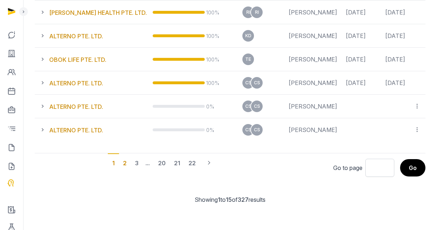
click at [131, 165] on div "2" at bounding box center [137, 163] width 12 height 19
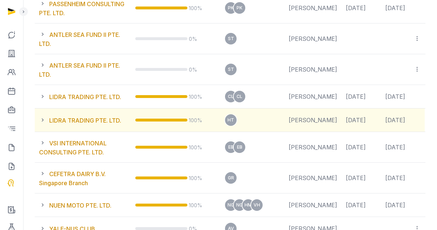
scroll to position [233, 0]
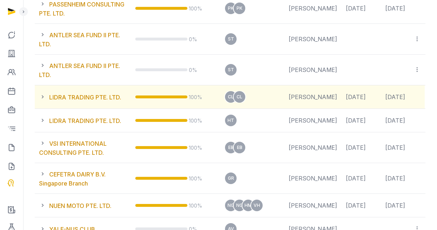
click at [42, 101] on icon at bounding box center [44, 97] width 10 height 9
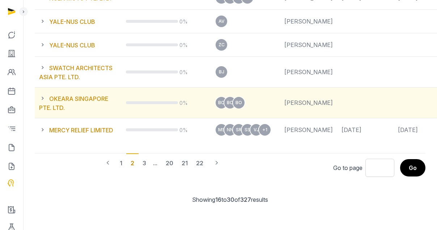
scroll to position [605, 0]
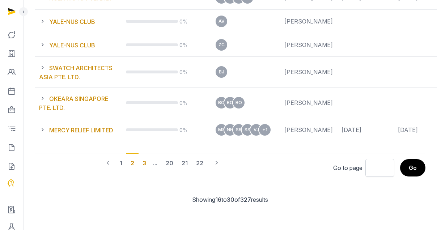
click at [146, 158] on div "3" at bounding box center [144, 163] width 12 height 19
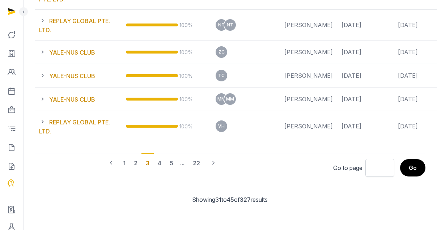
scroll to position [693, 0]
click at [165, 155] on div "4" at bounding box center [171, 163] width 12 height 19
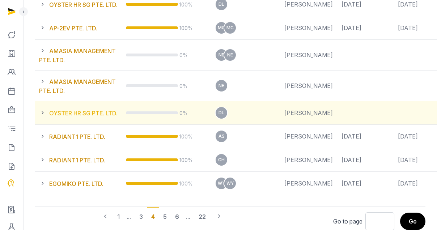
scroll to position [384, 0]
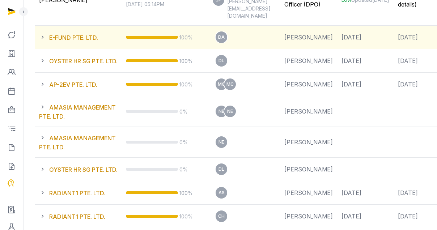
click at [43, 42] on icon at bounding box center [44, 37] width 10 height 9
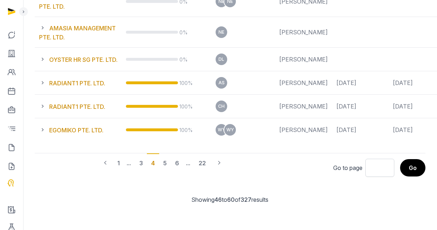
scroll to position [528, 0]
click at [171, 163] on div "5" at bounding box center [177, 163] width 13 height 19
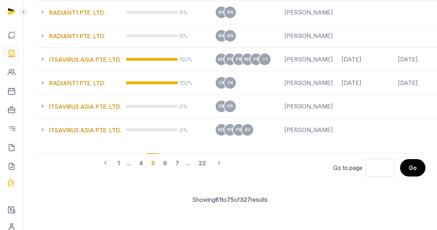
scroll to position [574, 0]
click at [5, 55] on link at bounding box center [11, 53] width 17 height 17
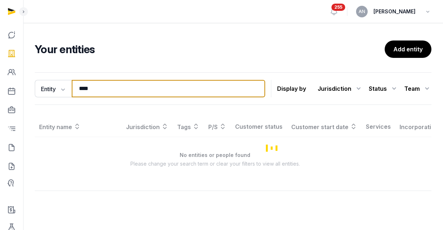
click at [138, 81] on input "****" at bounding box center [168, 88] width 193 height 17
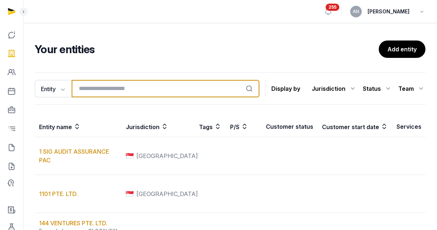
type input "*"
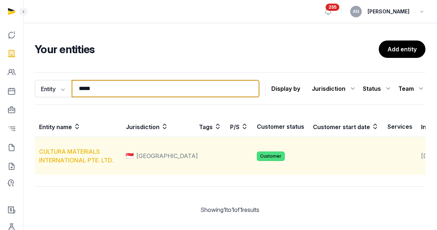
type input "*****"
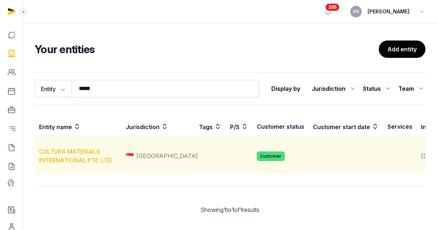
click at [68, 163] on link "CULTURA MATERIALS INTERNATIONAL PTE. LTD." at bounding box center [76, 156] width 74 height 16
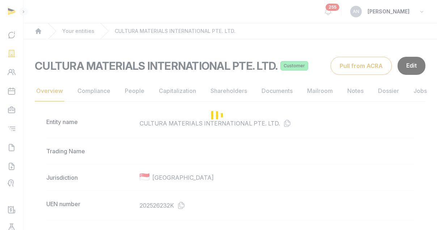
click at [134, 96] on div "Loading" at bounding box center [218, 115] width 437 height 230
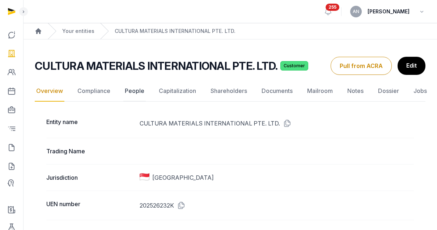
click at [135, 93] on link "People" at bounding box center [134, 91] width 22 height 21
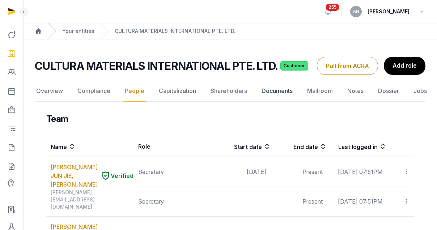
click at [272, 94] on link "Documents" at bounding box center [277, 91] width 34 height 21
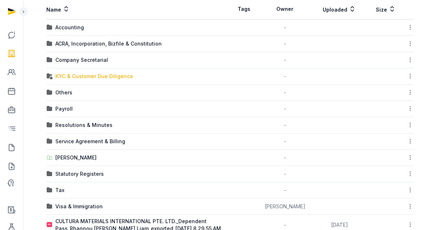
scroll to position [126, 0]
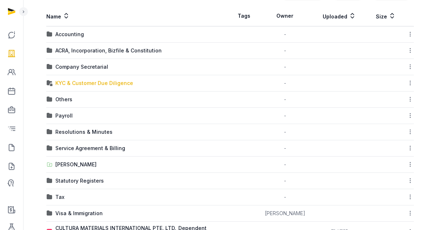
click at [67, 81] on div "KYC & Customer Due Diligence" at bounding box center [94, 83] width 78 height 7
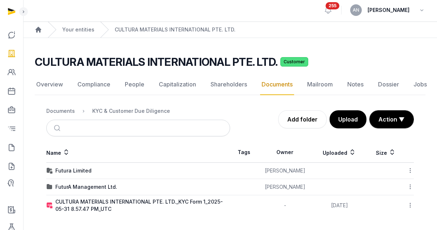
scroll to position [1, 0]
click at [93, 188] on div "FuturA Management Ltd." at bounding box center [86, 187] width 62 height 7
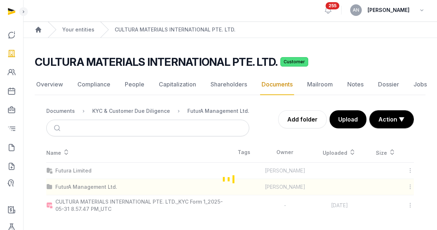
scroll to position [13, 0]
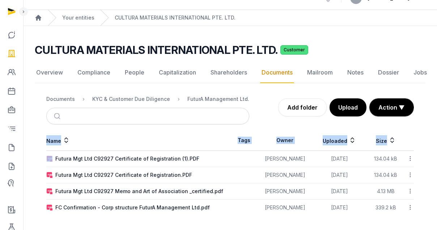
drag, startPoint x: 128, startPoint y: 221, endPoint x: 118, endPoint y: 155, distance: 67.3
click at [118, 155] on main "CULTURA MATERIALS INTERNATIONAL PTE. LTD. Customer Documents Overview Complianc…" at bounding box center [230, 128] width 414 height 204
click at [130, 190] on div "Futura Mgt Ltd C92927 Memo and Art of Association _certified.pdf" at bounding box center [139, 191] width 168 height 7
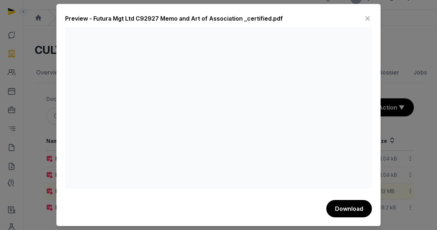
click at [364, 19] on icon at bounding box center [368, 19] width 9 height 12
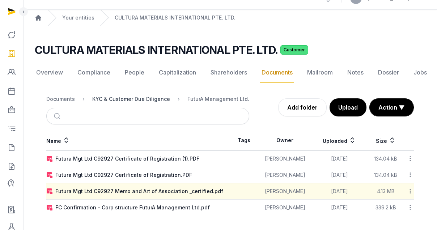
click at [148, 99] on div "KYC & Customer Due Diligence" at bounding box center [131, 99] width 78 height 7
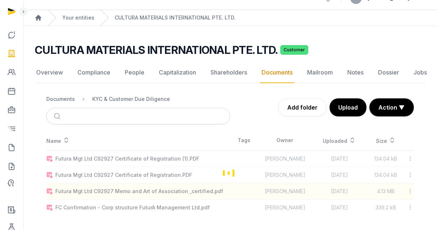
scroll to position [1, 0]
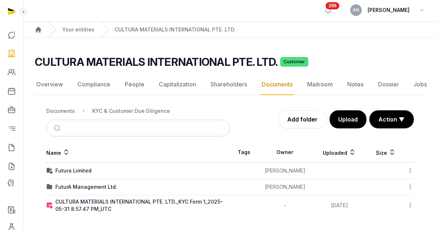
click at [206, 104] on nav "Documents KYC & Customer Due Diligence" at bounding box center [138, 110] width 184 height 17
click at [63, 112] on div "Documents" at bounding box center [60, 111] width 29 height 7
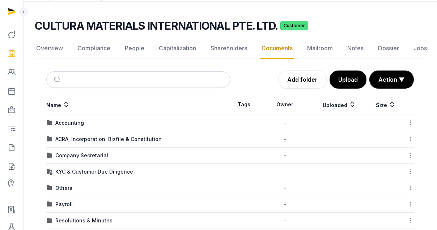
scroll to position [0, 0]
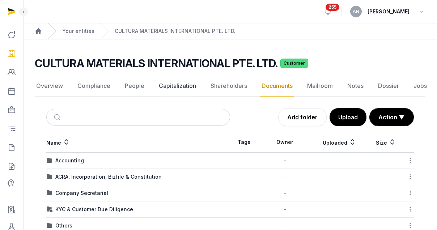
click at [158, 86] on link "Capitalization" at bounding box center [178, 86] width 40 height 21
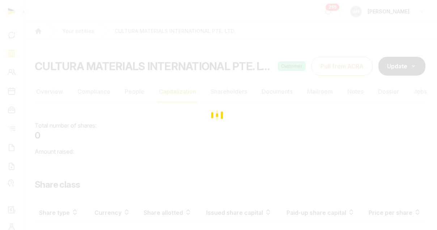
click at [215, 91] on div "Loading" at bounding box center [218, 115] width 437 height 230
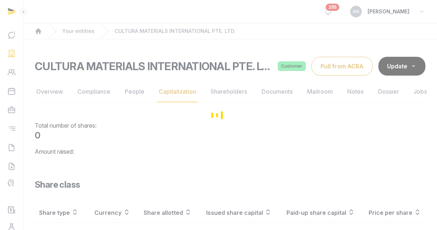
click at [229, 91] on div "Loading" at bounding box center [218, 115] width 437 height 230
click at [229, 91] on link "Shareholders" at bounding box center [228, 91] width 39 height 21
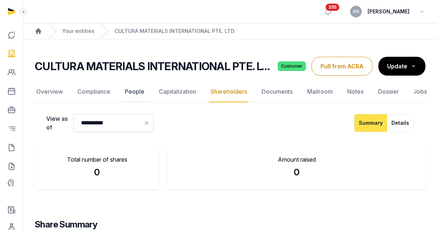
click at [134, 93] on link "People" at bounding box center [134, 91] width 22 height 21
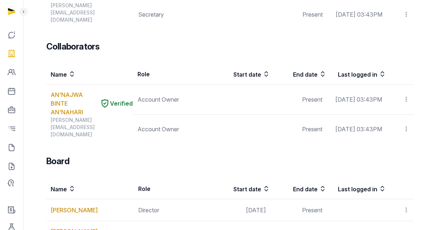
scroll to position [496, 0]
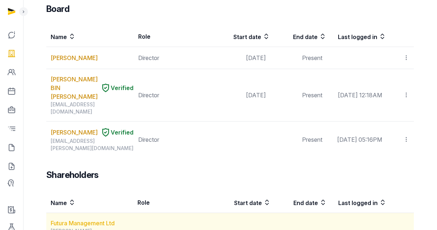
click at [64, 220] on link "Futura Management Ltd" at bounding box center [83, 223] width 64 height 7
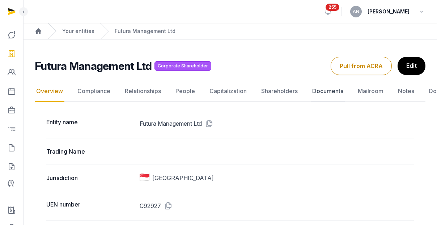
click at [333, 92] on link "Documents" at bounding box center [328, 91] width 34 height 21
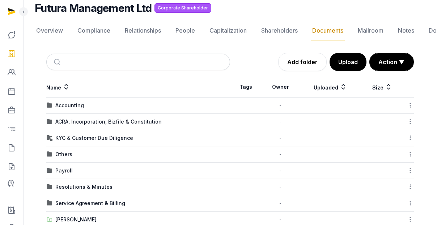
scroll to position [105, 0]
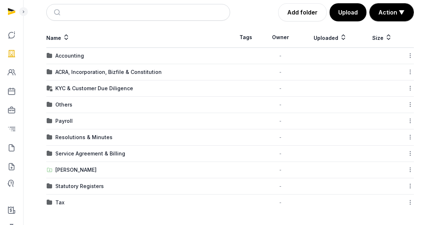
click at [82, 89] on div "KYC & Customer Due Diligence" at bounding box center [94, 88] width 78 height 7
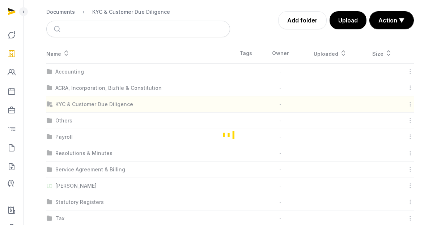
scroll to position [5, 0]
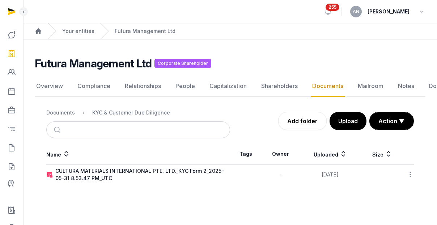
click at [84, 171] on div "CULTURA MATERIALS INTERNATIONAL PTE. LTD._KYC Form 2_2025-05-31 8.53.47 PM_UTC" at bounding box center [142, 174] width 175 height 14
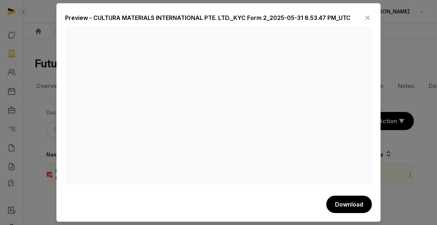
click at [368, 14] on icon at bounding box center [368, 18] width 9 height 12
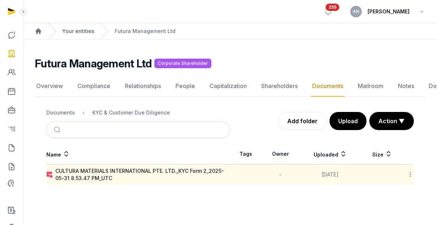
click at [85, 28] on link "Your entities" at bounding box center [78, 31] width 32 height 7
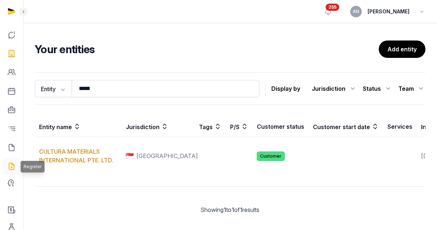
click at [10, 165] on icon at bounding box center [11, 167] width 9 height 12
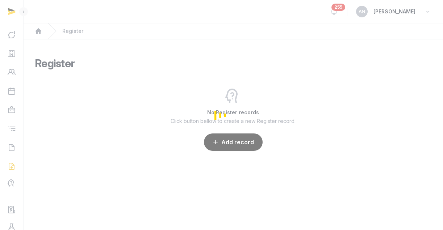
click at [14, 149] on div "Loading" at bounding box center [221, 115] width 443 height 230
click at [8, 148] on icon at bounding box center [11, 148] width 9 height 12
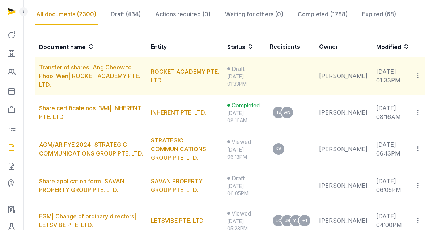
scroll to position [21, 0]
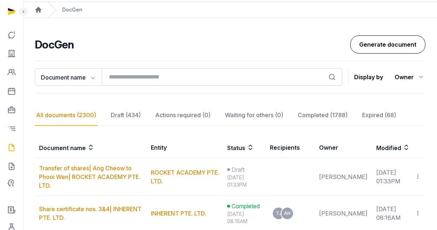
click at [398, 45] on link "Generate document" at bounding box center [388, 44] width 75 height 18
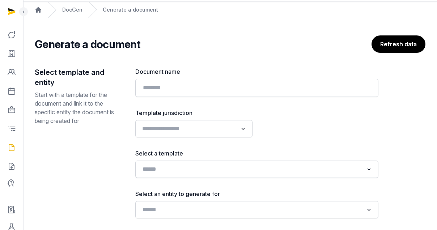
click at [218, 129] on input "Search for option" at bounding box center [189, 129] width 98 height 10
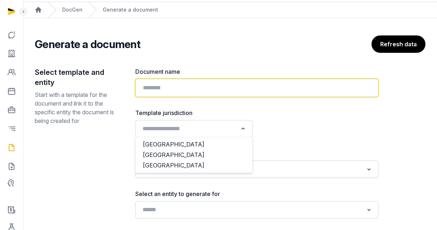
click at [215, 87] on input "text" at bounding box center [256, 88] width 243 height 18
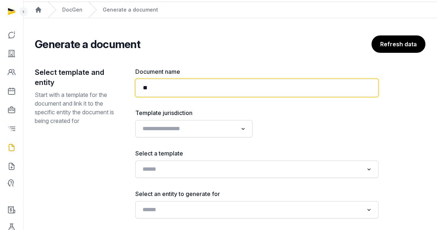
type input "*"
type input "**********"
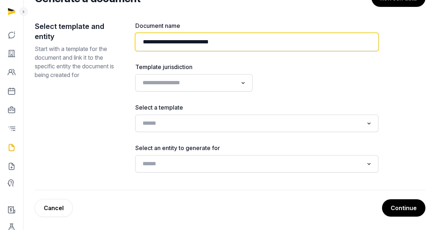
scroll to position [69, 0]
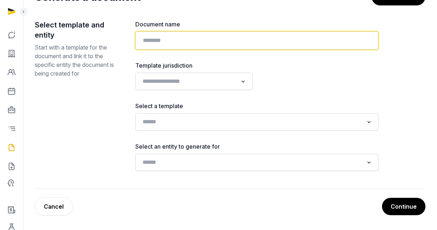
type input "**********"
click at [252, 41] on input "**********" at bounding box center [256, 41] width 243 height 18
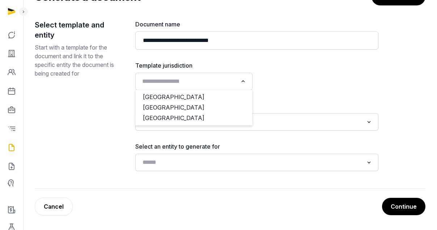
click at [194, 82] on input "Search for option" at bounding box center [189, 81] width 98 height 10
click at [181, 104] on li "[GEOGRAPHIC_DATA]" at bounding box center [194, 107] width 117 height 11
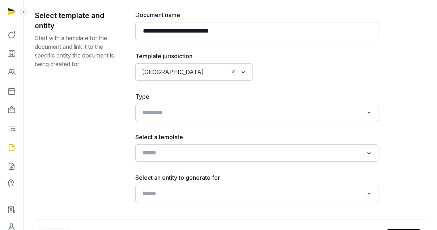
scroll to position [79, 0]
click at [196, 130] on div "**********" at bounding box center [256, 106] width 243 height 192
click at [198, 109] on input "Search for option" at bounding box center [252, 112] width 224 height 10
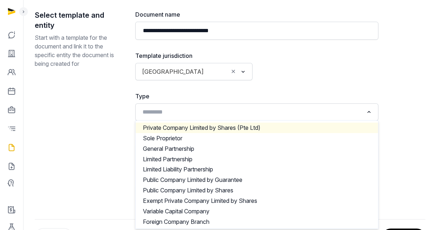
click at [319, 70] on div at bounding box center [319, 65] width 117 height 29
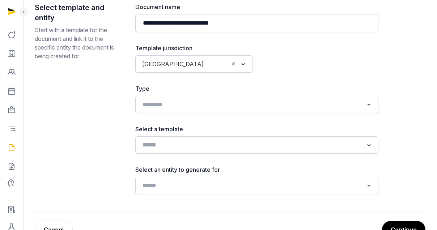
scroll to position [95, 0]
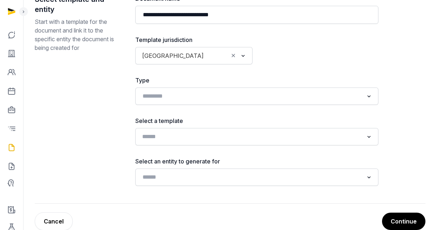
click at [185, 135] on input "Search for option" at bounding box center [252, 137] width 224 height 10
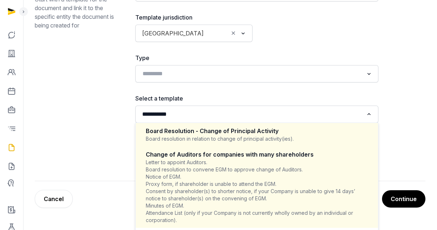
scroll to position [109, 0]
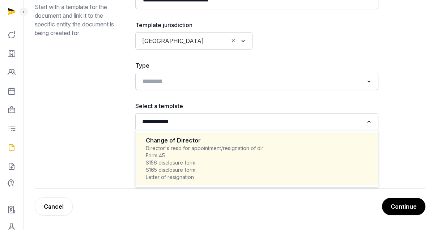
click at [204, 153] on div "Director's reso for appointment/resignation of dir Form 45 S156 disclosure form…" at bounding box center [257, 163] width 222 height 36
type input "**********"
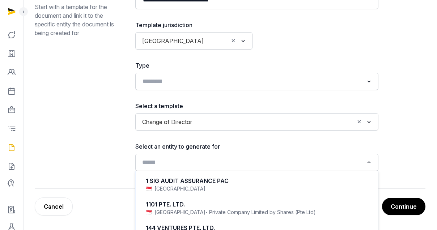
click at [204, 161] on input "Search for option" at bounding box center [252, 163] width 224 height 10
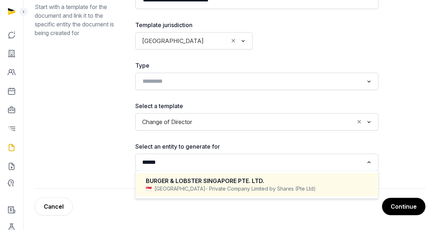
drag, startPoint x: 210, startPoint y: 173, endPoint x: 212, endPoint y: 178, distance: 4.9
click at [210, 173] on li "BURGER & LOBSTER SINGAPORE PTE. LTD. Singapore - Private Company Limited by Sha…" at bounding box center [257, 185] width 243 height 24
type input "******"
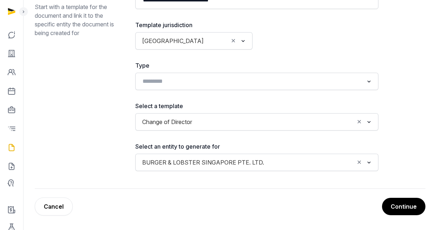
click at [421, 210] on button "Continue" at bounding box center [403, 206] width 43 height 17
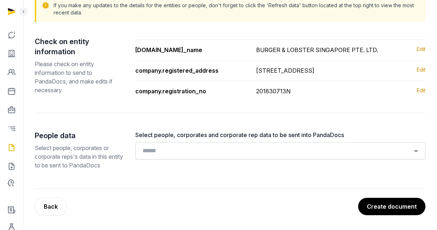
scroll to position [93, 0]
click at [280, 157] on div "Loading..." at bounding box center [280, 150] width 283 height 13
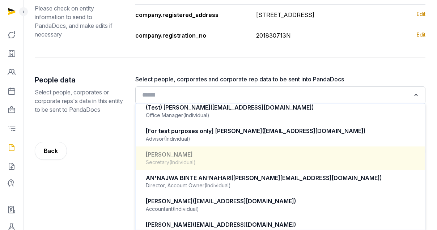
scroll to position [14, 0]
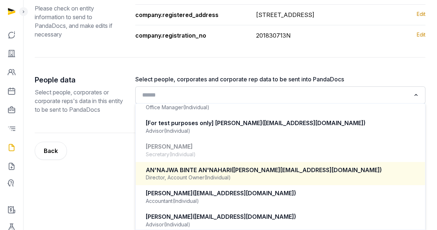
click at [309, 171] on div "AN'NAJWA BINTE AN'NAHARI (anna.nari@histellar.com)" at bounding box center [280, 170] width 269 height 8
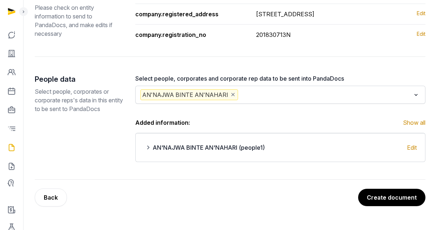
scroll to position [140, 0]
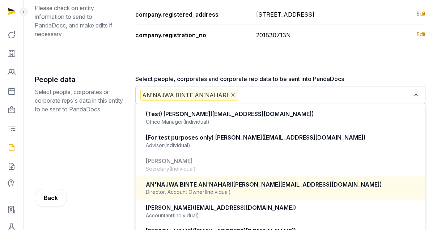
click at [275, 101] on input "Search for option" at bounding box center [325, 95] width 171 height 11
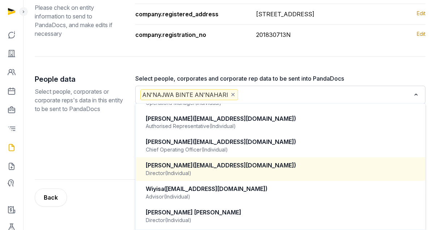
scroll to position [149, 0]
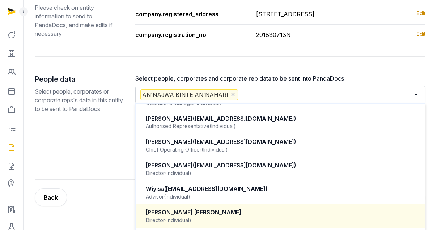
click at [251, 214] on div "[PERSON_NAME] [PERSON_NAME]" at bounding box center [280, 213] width 269 height 8
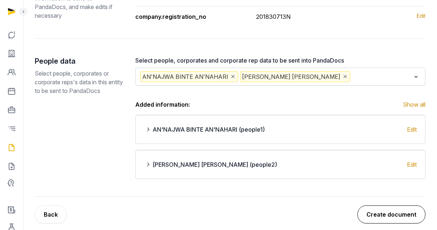
scroll to position [172, 0]
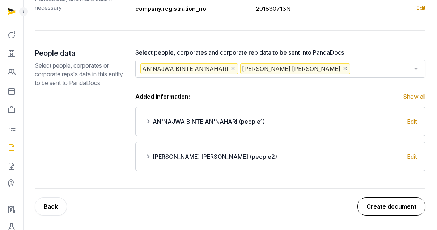
click at [396, 210] on button "Create document" at bounding box center [392, 207] width 68 height 18
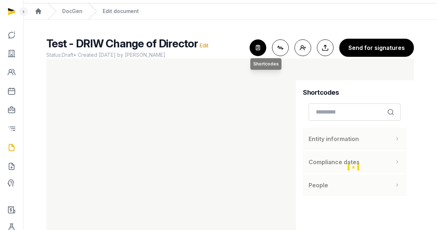
scroll to position [35, 0]
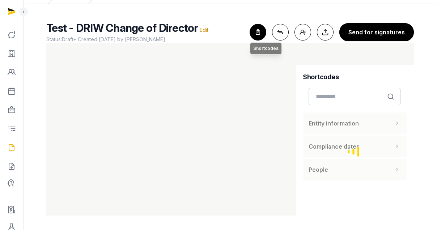
click at [264, 26] on icon "button" at bounding box center [258, 32] width 16 height 16
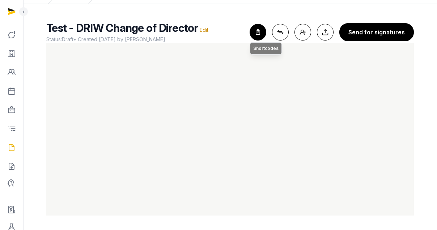
click at [259, 32] on icon "button" at bounding box center [258, 32] width 16 height 16
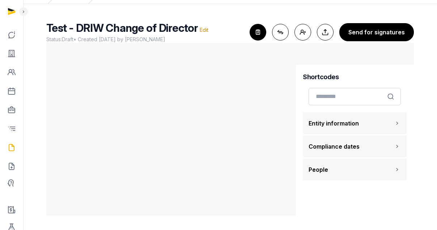
click at [326, 169] on span "People" at bounding box center [319, 169] width 20 height 9
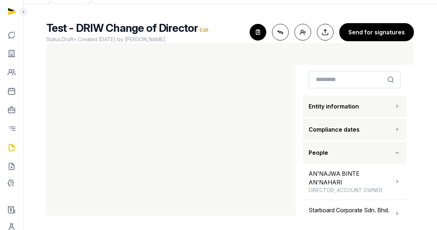
scroll to position [17, 0]
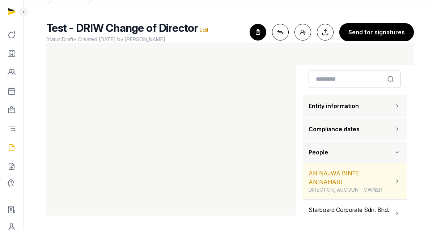
click at [324, 176] on div "AN'NAJWA BINTE AN'NAHARI DIRECTOR, ACCOUNT OWNER" at bounding box center [351, 181] width 85 height 25
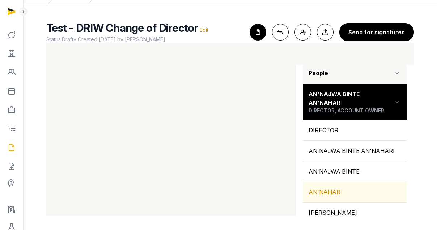
scroll to position [110, 0]
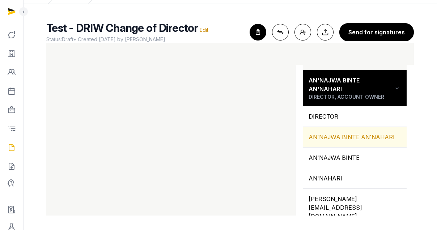
click at [338, 139] on div "AN'NAJWA BINTE AN'NAHARI" at bounding box center [355, 137] width 104 height 20
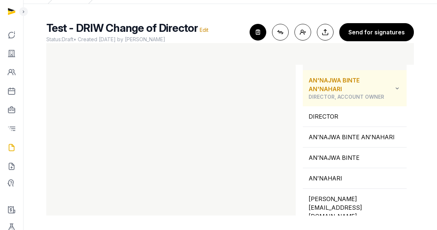
click at [337, 98] on span "DIRECTOR, ACCOUNT OWNER" at bounding box center [351, 96] width 85 height 7
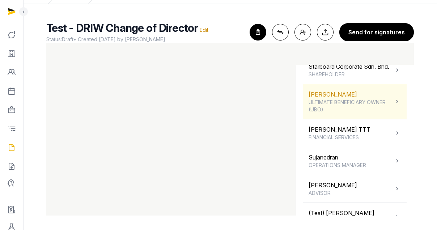
scroll to position [169, 0]
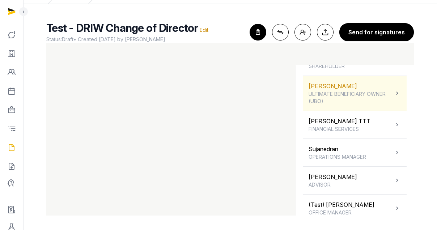
click at [352, 96] on div "Sneha Patwari ULTIMATE BENEFICIARY OWNER (UBO)" at bounding box center [351, 93] width 85 height 23
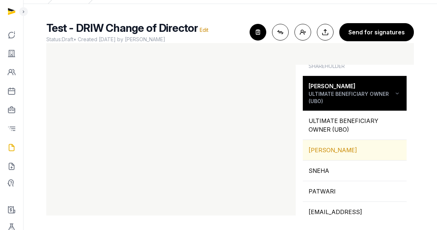
click at [337, 160] on div "SNEHA PATWARI" at bounding box center [355, 150] width 104 height 20
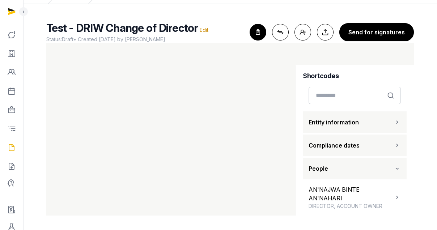
scroll to position [0, 0]
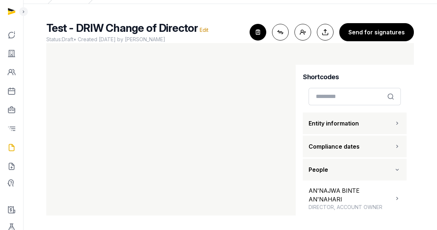
click at [266, 32] on icon "button" at bounding box center [258, 32] width 16 height 16
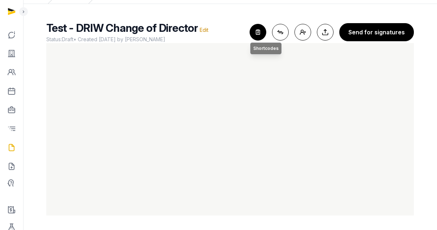
click at [260, 34] on icon "button" at bounding box center [258, 32] width 16 height 16
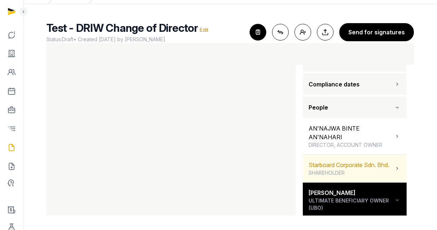
scroll to position [74, 0]
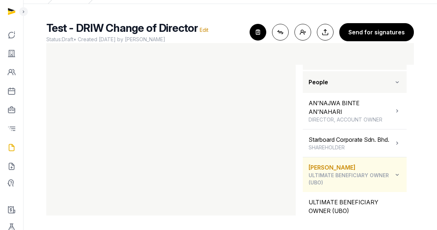
click at [339, 186] on span "ULTIMATE BENEFICIARY OWNER (UBO)" at bounding box center [351, 179] width 85 height 14
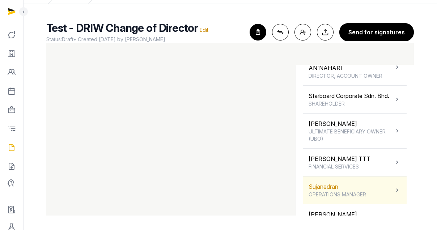
scroll to position [147, 0]
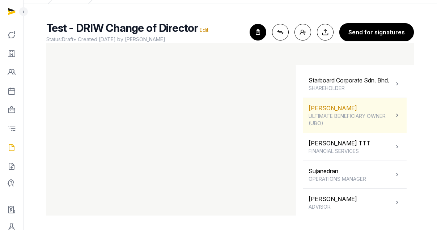
click at [345, 118] on div "Sneha Patwari ULTIMATE BENEFICIARY OWNER (UBO)" at bounding box center [351, 115] width 85 height 23
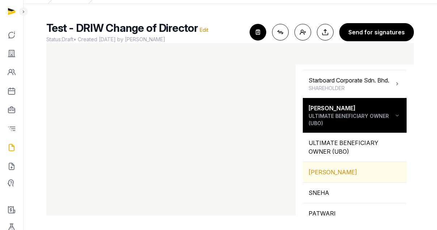
click at [335, 179] on div "SNEHA PATWARI" at bounding box center [355, 172] width 104 height 20
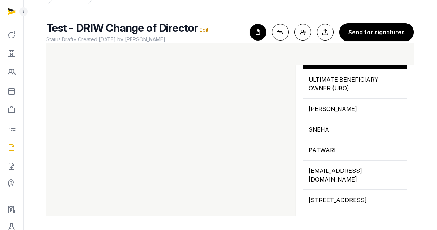
scroll to position [210, 0]
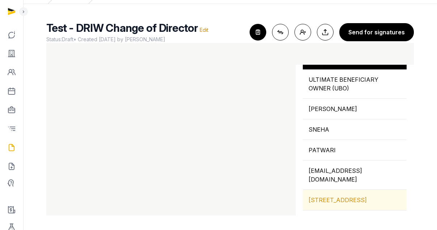
click at [347, 199] on div "INTERNATIONAL PLAZA , 10 ANSON ROAD, DISTRICT 02, SINGAPORE, 079903, SINGAPORE" at bounding box center [355, 200] width 104 height 20
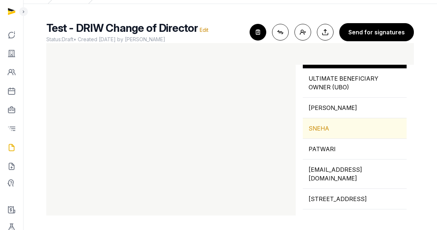
scroll to position [212, 0]
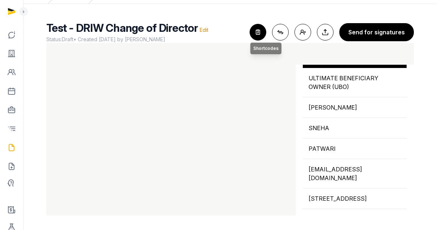
click at [257, 35] on icon "button" at bounding box center [258, 32] width 16 height 16
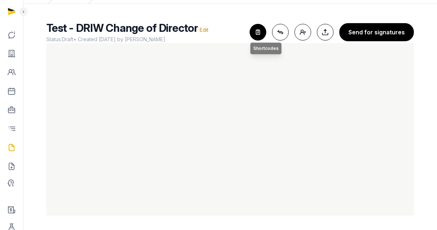
click at [262, 34] on icon "button" at bounding box center [258, 32] width 16 height 16
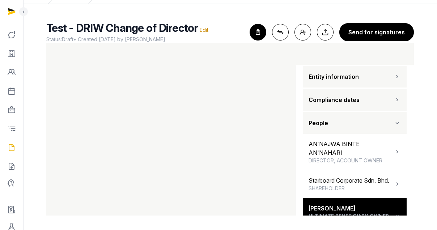
scroll to position [47, 0]
click at [343, 121] on button "People" at bounding box center [355, 123] width 104 height 22
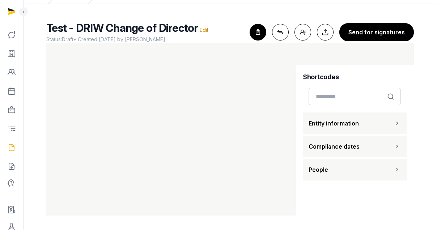
click at [345, 126] on span "Entity information" at bounding box center [334, 123] width 50 height 9
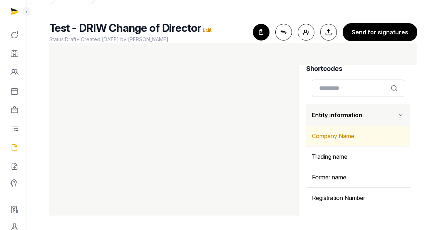
scroll to position [16, 0]
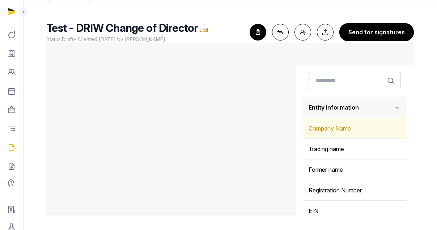
click at [338, 130] on div "Company Name" at bounding box center [355, 128] width 104 height 20
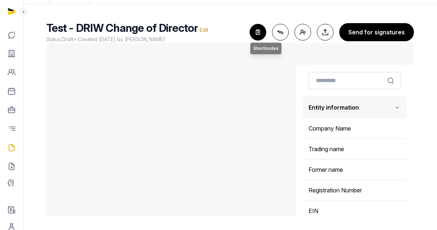
click at [261, 33] on icon "button" at bounding box center [258, 32] width 16 height 16
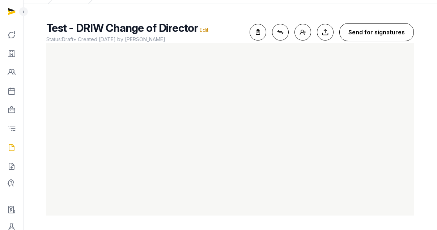
click at [389, 37] on button "Send for signatures" at bounding box center [377, 32] width 75 height 18
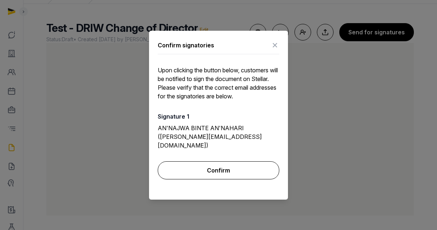
click at [194, 172] on button "Confirm" at bounding box center [219, 171] width 122 height 18
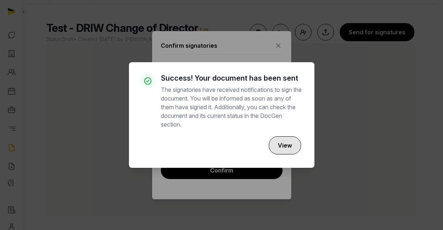
click at [293, 151] on button "View" at bounding box center [285, 146] width 32 height 18
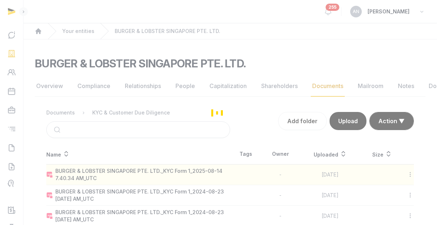
scroll to position [57, 0]
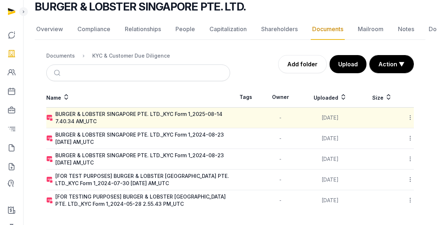
click at [409, 120] on icon at bounding box center [410, 118] width 7 height 8
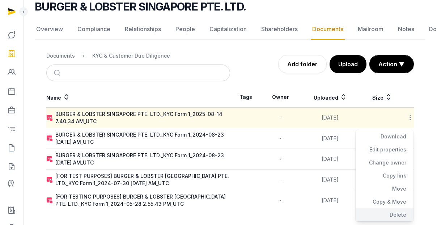
click at [391, 210] on div "Delete" at bounding box center [385, 214] width 58 height 13
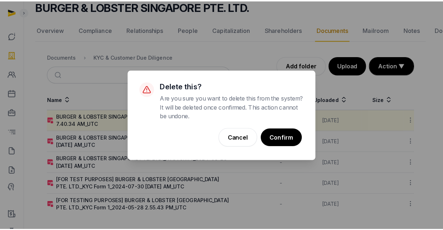
scroll to position [51, 0]
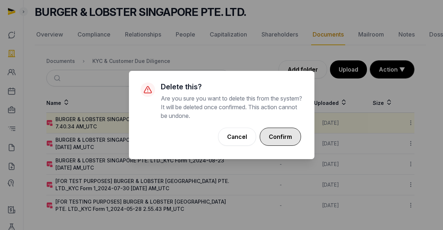
click at [285, 140] on button "Confirm" at bounding box center [280, 137] width 41 height 18
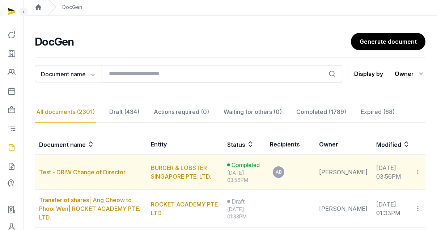
scroll to position [24, 0]
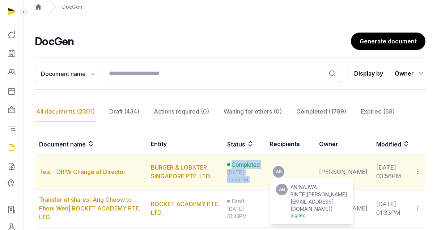
drag, startPoint x: 253, startPoint y: 167, endPoint x: 285, endPoint y: 169, distance: 31.5
click at [285, 190] on tr "Test - DRIW Change of Director BURGER & LOBSTER SINGAPORE PTE. LTD. Completed A…" at bounding box center [230, 209] width 391 height 38
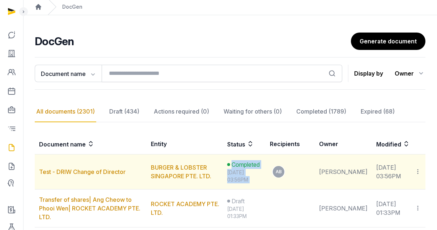
click at [253, 174] on div "Aug 14, 2025 03:56PM" at bounding box center [244, 176] width 34 height 14
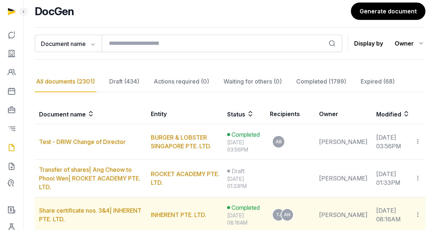
scroll to position [85, 0]
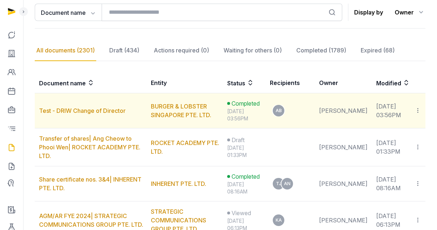
click at [420, 110] on icon at bounding box center [418, 111] width 7 height 8
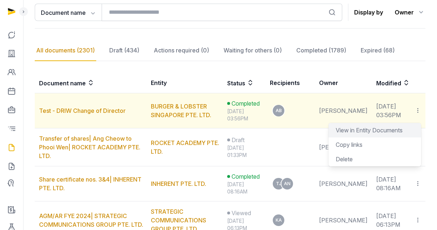
click at [373, 132] on span "View in Entity Documents" at bounding box center [369, 130] width 67 height 7
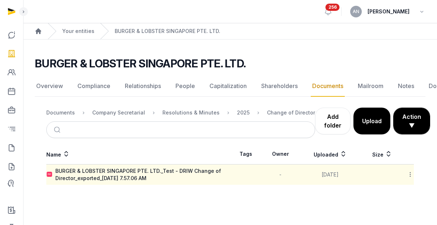
scroll to position [5, 0]
click at [237, 109] on div "2025" at bounding box center [243, 112] width 13 height 7
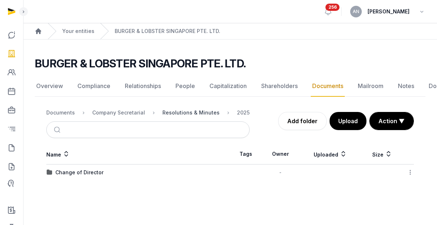
click at [197, 109] on div "Resolutions & Minutes" at bounding box center [191, 112] width 57 height 7
click at [62, 185] on div "2025" at bounding box center [61, 188] width 13 height 7
click at [79, 169] on div "Change of Director" at bounding box center [79, 172] width 48 height 7
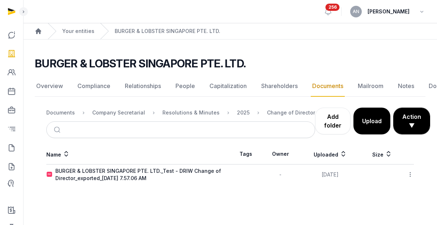
click at [409, 171] on icon at bounding box center [410, 175] width 7 height 8
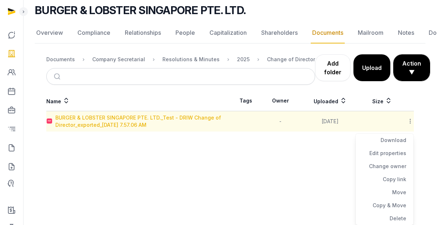
click at [121, 122] on div "BURGER & LOBSTER SINGAPORE PTE. LTD._Test - DRIW Change of Director_exported_20…" at bounding box center [142, 121] width 175 height 14
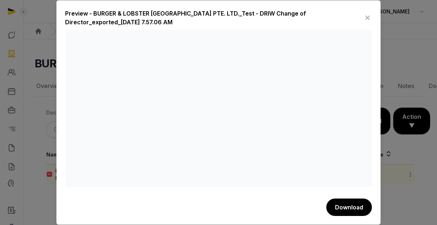
click at [370, 17] on icon at bounding box center [368, 18] width 9 height 12
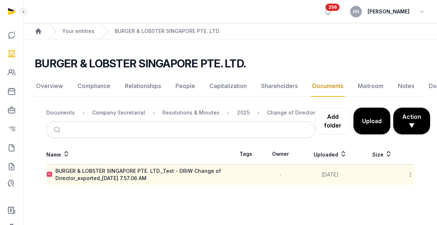
click at [414, 168] on div "Name Tags Owner Uploaded Size BURGER & LOBSTER SINGAPORE PTE. LTD._Test - DRIW …" at bounding box center [230, 164] width 391 height 41
click at [410, 171] on icon at bounding box center [410, 175] width 7 height 8
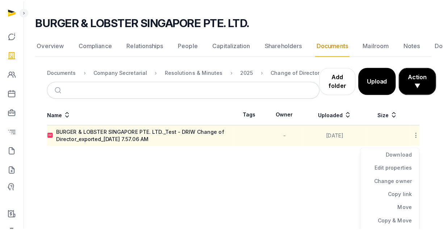
scroll to position [0, 0]
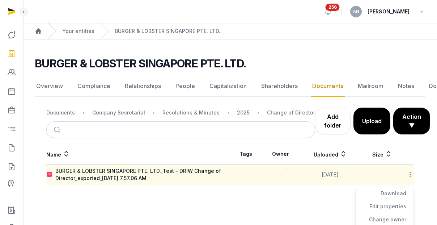
click at [340, 9] on span "256" at bounding box center [333, 7] width 14 height 7
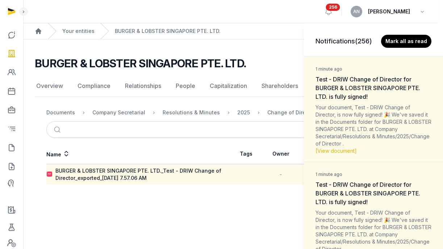
click at [12, 151] on div "Notifications (256) Mark all as read 1 minute ago Test - DRIW Change of Directo…" at bounding box center [221, 124] width 443 height 249
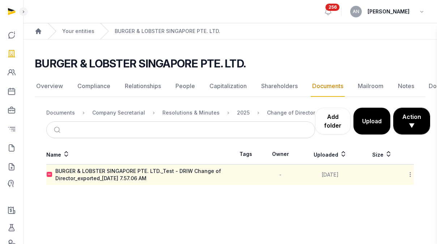
click at [12, 149] on div "Notifications (256) Mark all as read 1 minute ago Test - DRIW Change of Directo…" at bounding box center [218, 122] width 437 height 244
click at [13, 147] on icon at bounding box center [11, 148] width 9 height 12
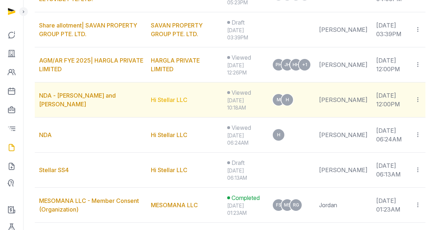
scroll to position [607, 0]
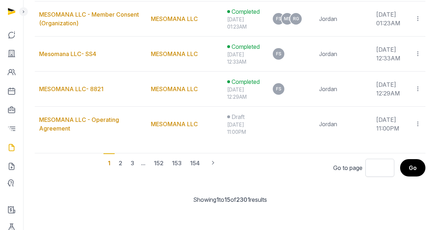
drag, startPoint x: 120, startPoint y: 163, endPoint x: 144, endPoint y: 137, distance: 35.9
click at [126, 163] on div "2" at bounding box center [132, 163] width 12 height 19
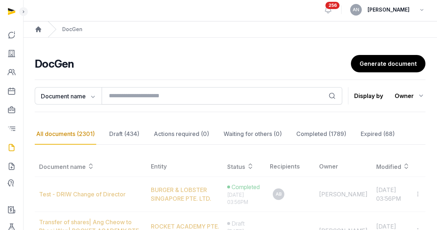
scroll to position [0, 0]
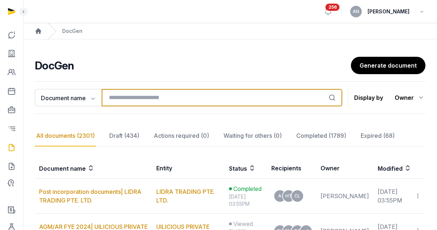
click at [139, 96] on input "search" at bounding box center [222, 97] width 241 height 17
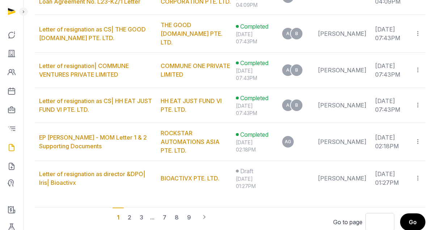
scroll to position [567, 0]
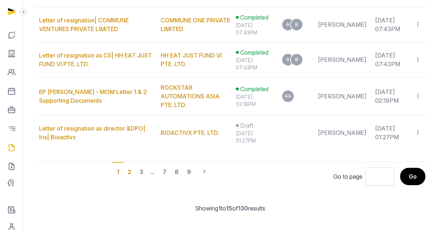
type input "******"
click at [135, 163] on div "2" at bounding box center [141, 171] width 12 height 19
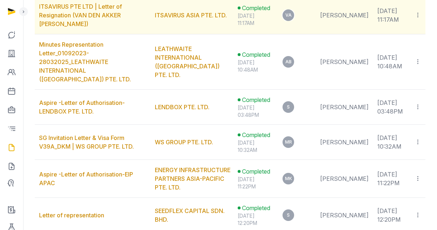
scroll to position [196, 0]
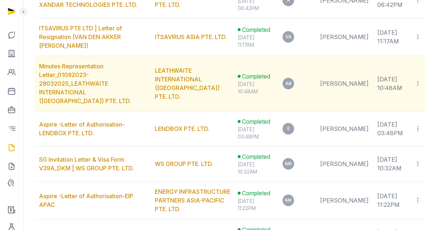
click at [85, 81] on td "Minutes Representation Letter_01092023-28032025_LEATHWAITE INTERNATIONAL (SINGA…" at bounding box center [93, 83] width 116 height 55
click at [112, 73] on td "Minutes Representation Letter_01092023-28032025_LEATHWAITE INTERNATIONAL (SINGA…" at bounding box center [93, 83] width 116 height 55
click at [131, 77] on link "Minutes Representation Letter_01092023-28032025_LEATHWAITE INTERNATIONAL (SINGA…" at bounding box center [85, 84] width 92 height 42
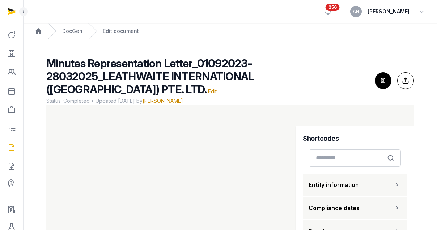
scroll to position [15, 0]
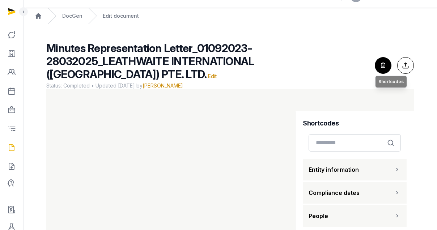
drag, startPoint x: 378, startPoint y: 63, endPoint x: 381, endPoint y: 60, distance: 4.6
click at [379, 63] on icon "button" at bounding box center [384, 66] width 16 height 16
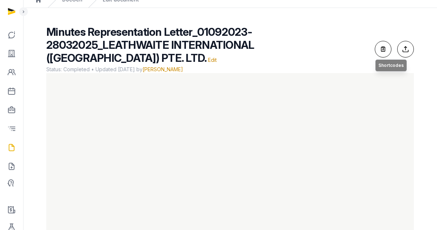
scroll to position [57, 0]
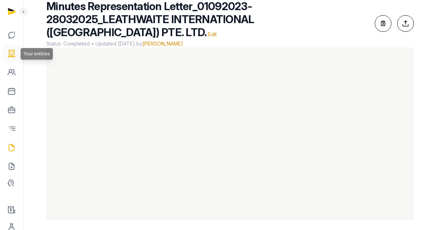
click at [13, 58] on icon at bounding box center [11, 54] width 9 height 12
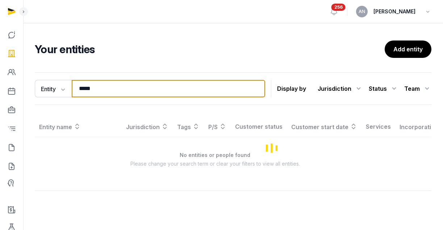
click at [116, 92] on input "*****" at bounding box center [168, 88] width 193 height 17
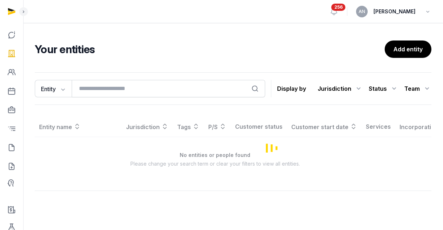
click at [26, 11] on icon at bounding box center [24, 11] width 6 height 9
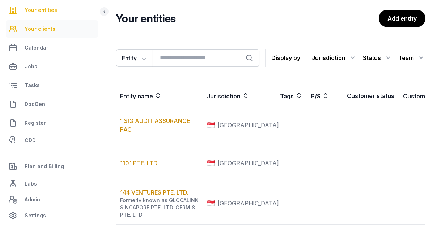
scroll to position [31, 0]
click at [47, 87] on link "Tasks" at bounding box center [52, 85] width 92 height 17
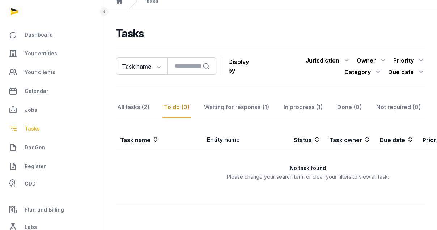
click at [136, 107] on div "All tasks (2)" at bounding box center [133, 107] width 35 height 21
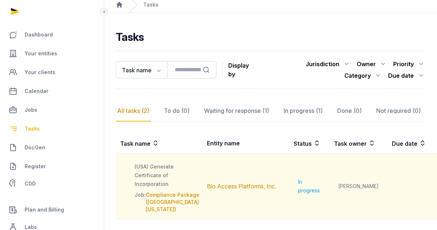
scroll to position [59, 0]
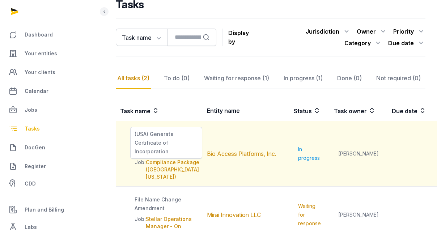
click at [149, 141] on div "(USA) Generate Certificate of Incorporation" at bounding box center [166, 143] width 72 height 32
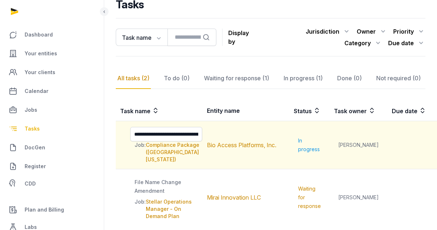
click at [344, 158] on td "[PERSON_NAME]" at bounding box center [359, 145] width 58 height 48
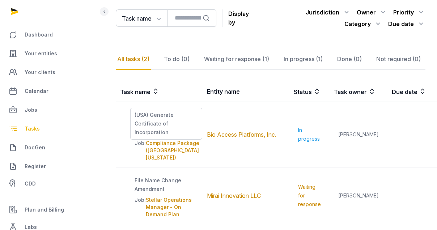
scroll to position [79, 0]
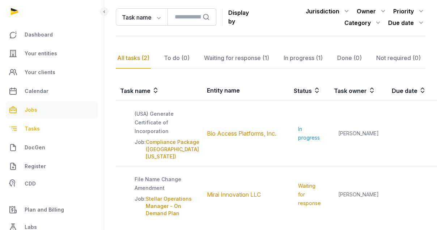
click at [30, 110] on span "Jobs" at bounding box center [31, 110] width 13 height 9
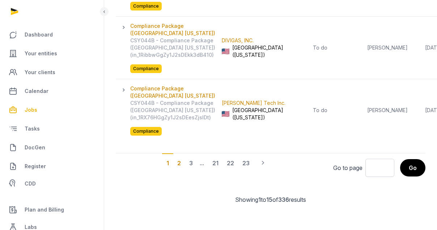
click at [185, 160] on div "2" at bounding box center [191, 163] width 12 height 19
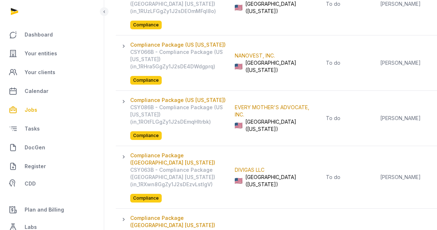
scroll to position [906, 0]
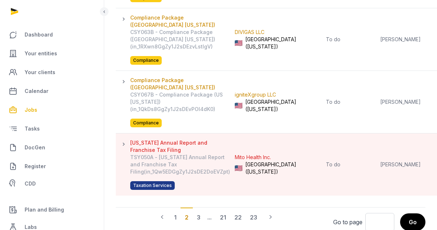
click at [31, 128] on span "Tasks" at bounding box center [32, 129] width 15 height 9
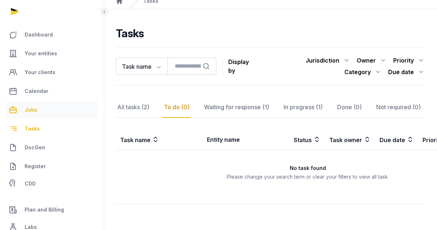
click at [27, 110] on span "Jobs" at bounding box center [31, 110] width 13 height 9
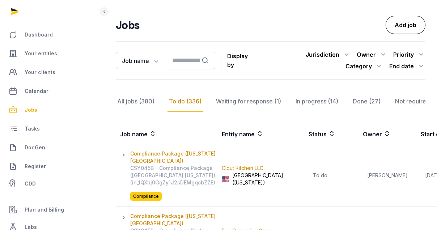
click at [399, 18] on link "Add job" at bounding box center [406, 25] width 40 height 18
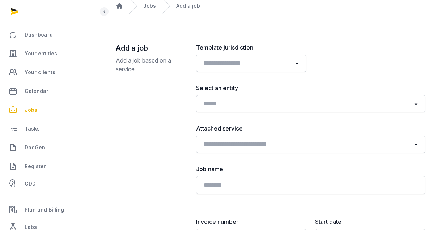
scroll to position [61, 0]
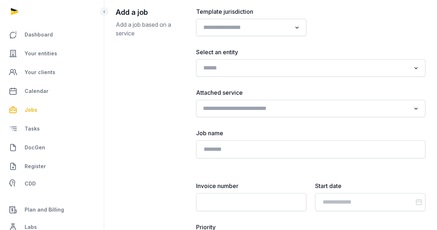
click at [250, 105] on input "Search for option" at bounding box center [306, 109] width 210 height 10
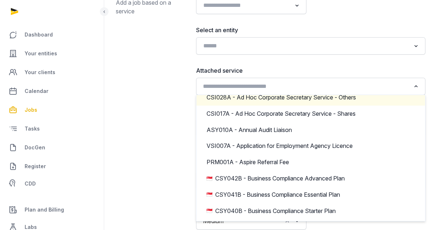
scroll to position [116, 0]
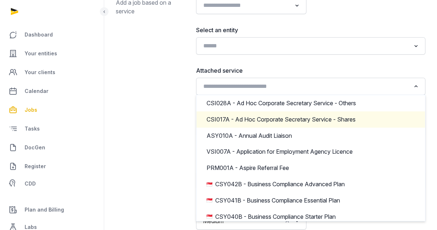
click at [124, 103] on div "Add a job Add a job based on a service" at bounding box center [150, 107] width 69 height 245
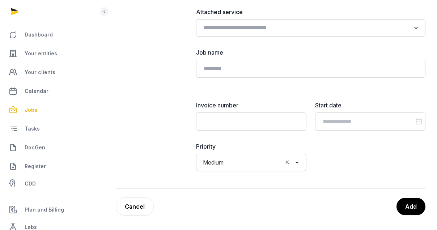
click at [137, 212] on link "Cancel" at bounding box center [135, 207] width 38 height 18
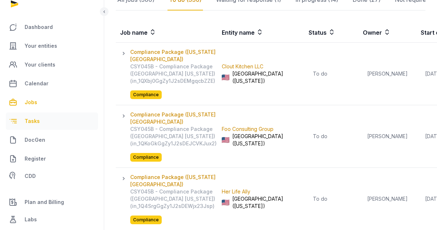
scroll to position [36, 0]
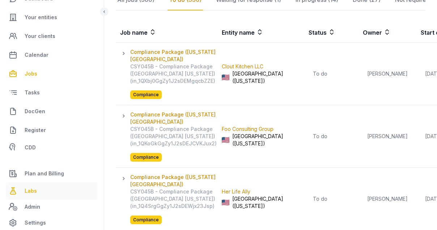
click at [33, 192] on span "Labs" at bounding box center [31, 191] width 12 height 9
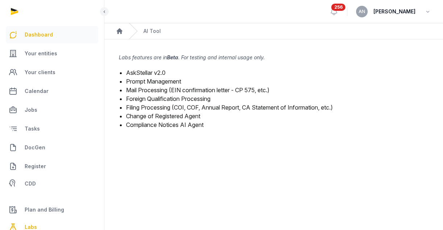
click at [40, 33] on span "Dashboard" at bounding box center [39, 34] width 28 height 9
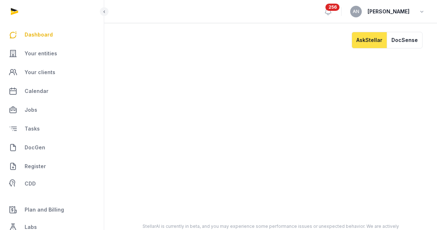
click at [393, 9] on span "[PERSON_NAME]" at bounding box center [389, 11] width 42 height 9
click at [423, 14] on icon "button" at bounding box center [422, 12] width 7 height 10
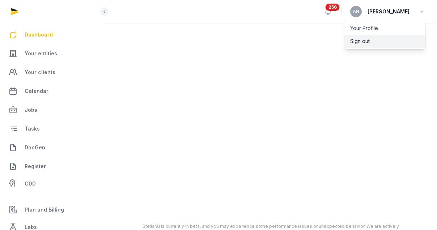
click at [387, 41] on button "Sign out" at bounding box center [385, 41] width 81 height 13
